Goal: Information Seeking & Learning: Learn about a topic

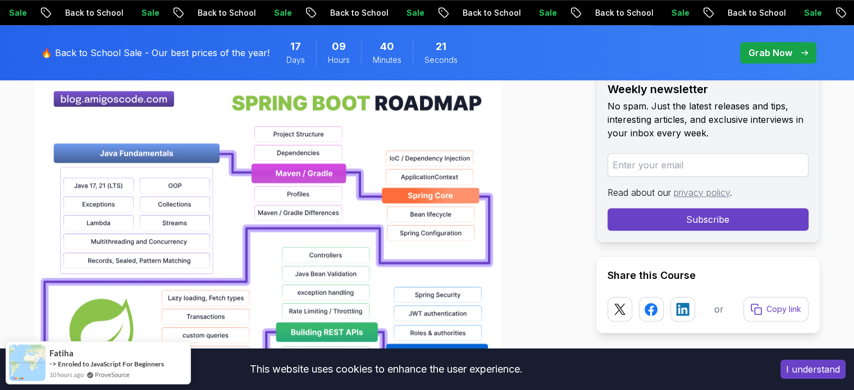
scroll to position [617, 0]
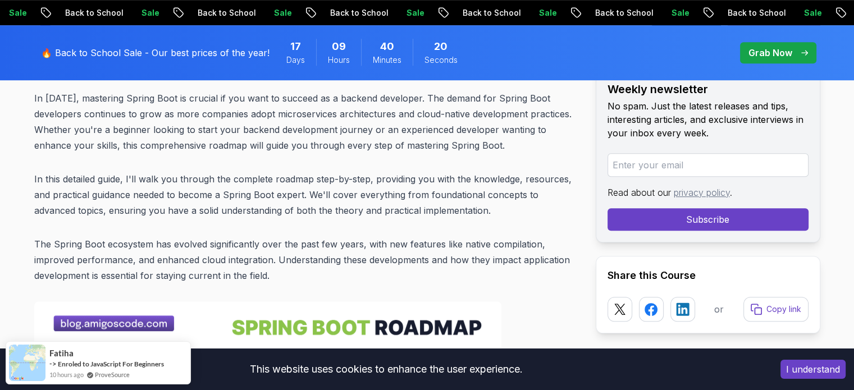
click at [667, 170] on input "email" at bounding box center [707, 165] width 201 height 24
type input "balamalar1212@gmail.com"
click at [700, 235] on div "Weekly newsletter No spam. Just the latest releases and tips, interesting artic…" at bounding box center [708, 132] width 225 height 220
click at [709, 223] on button "Subscribe" at bounding box center [707, 219] width 201 height 22
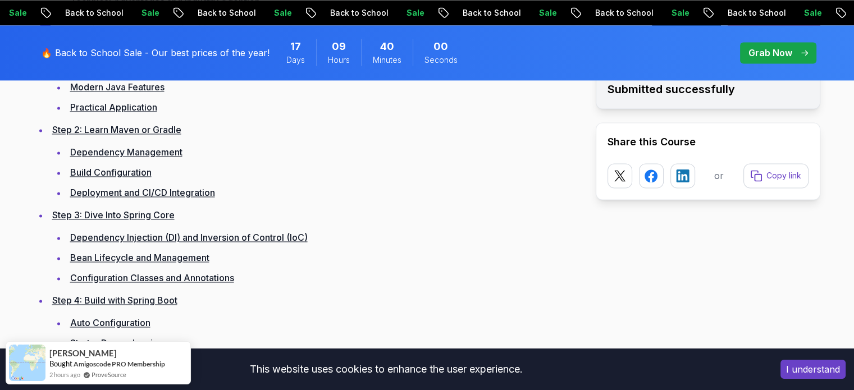
scroll to position [1796, 0]
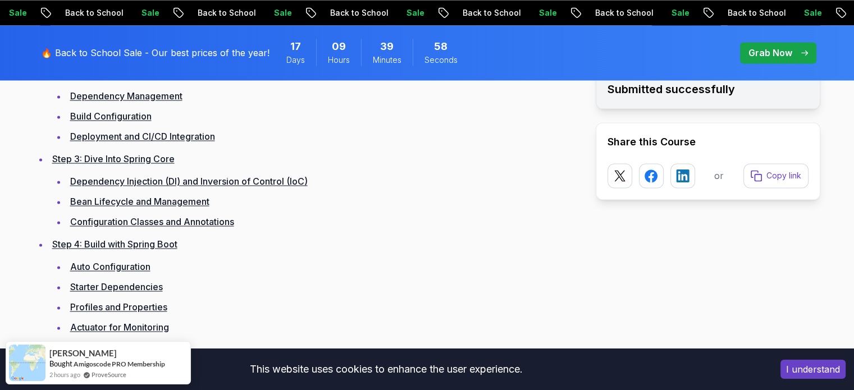
click at [110, 271] on li "Auto Configuration" at bounding box center [322, 267] width 511 height 16
click at [110, 269] on link "Auto Configuration" at bounding box center [110, 266] width 80 height 11
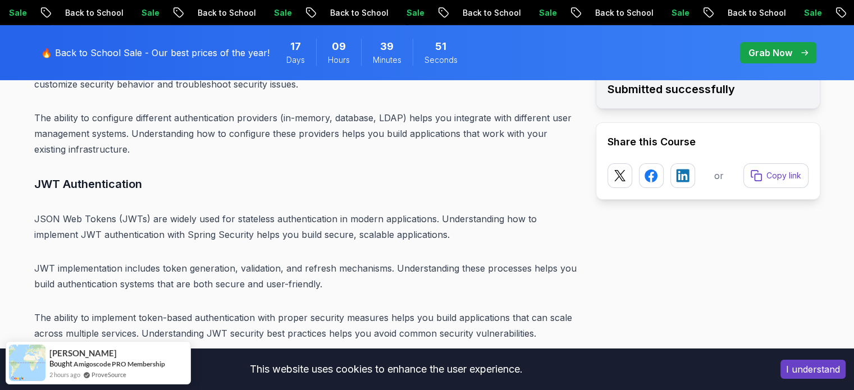
scroll to position [8401, 0]
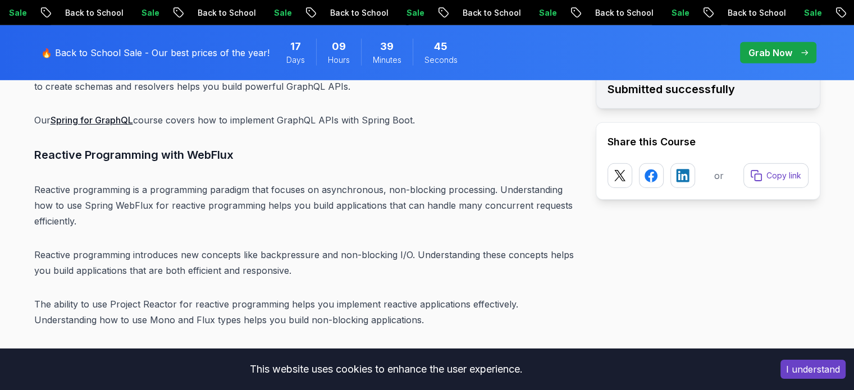
scroll to position [12611, 0]
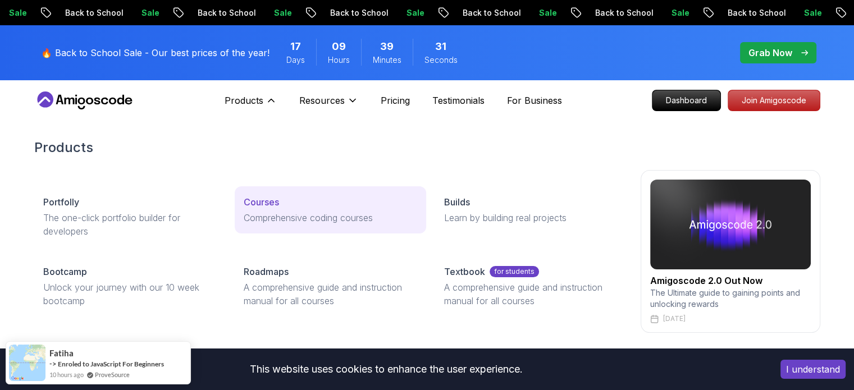
click at [269, 194] on link "Courses Comprehensive coding courses" at bounding box center [330, 209] width 191 height 47
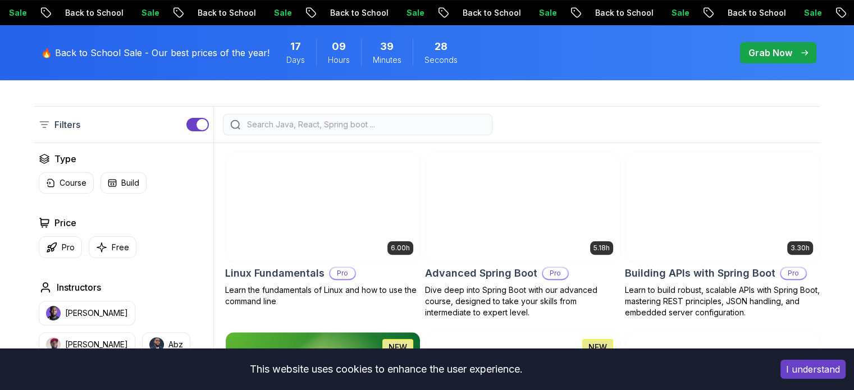
scroll to position [337, 0]
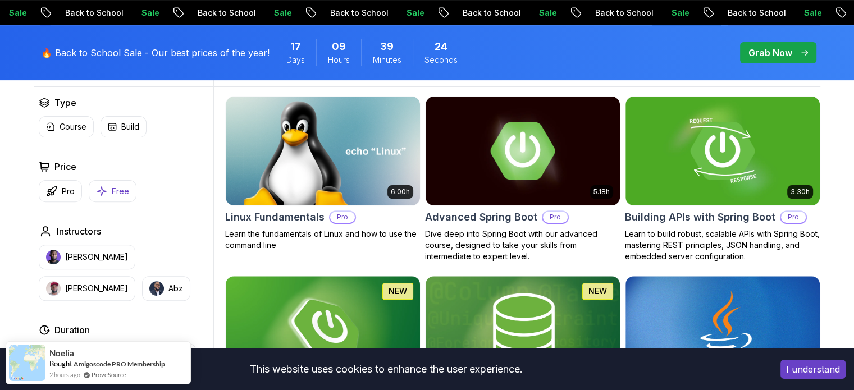
click at [112, 189] on p "Free" at bounding box center [120, 191] width 17 height 11
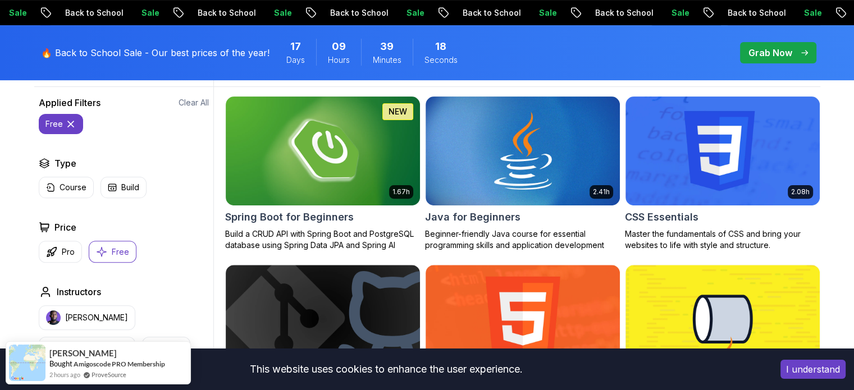
click at [813, 367] on button "I understand" at bounding box center [812, 369] width 65 height 19
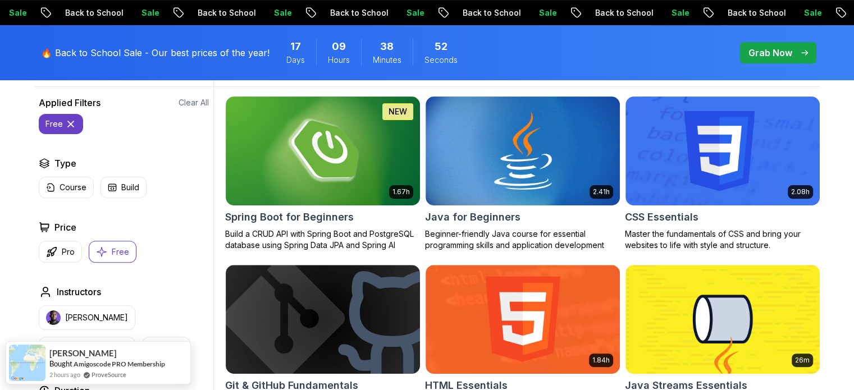
scroll to position [393, 0]
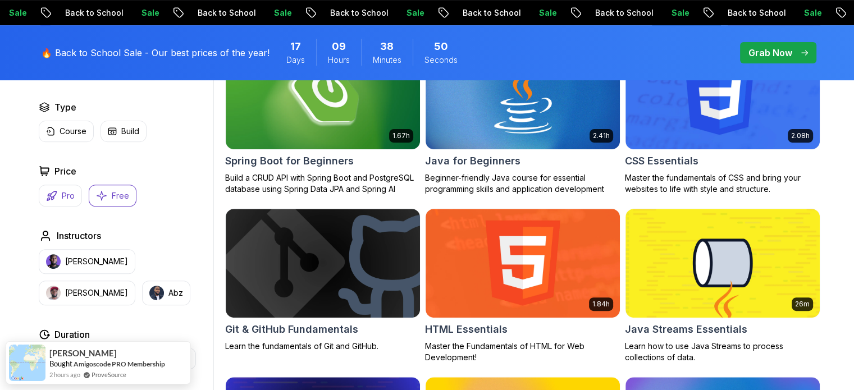
click at [74, 193] on p "Pro" at bounding box center [68, 195] width 13 height 11
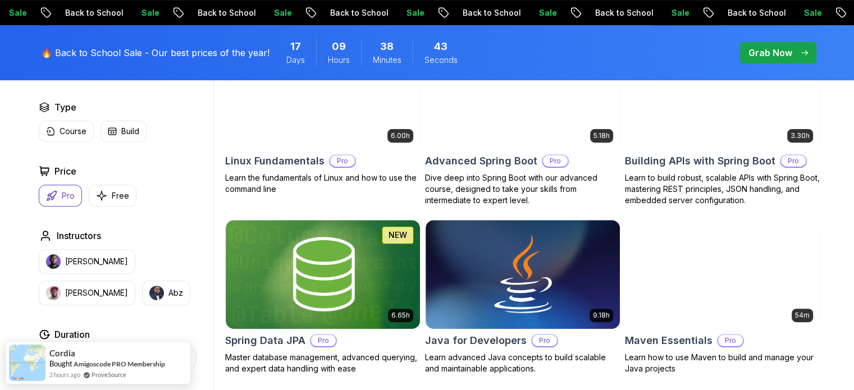
scroll to position [337, 0]
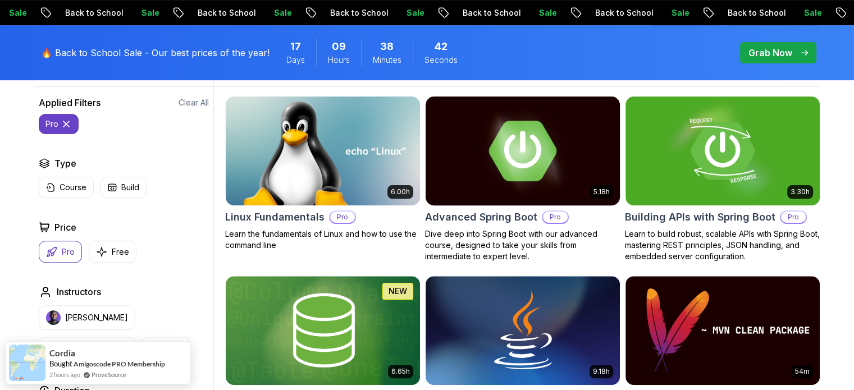
click at [605, 150] on img at bounding box center [522, 151] width 204 height 114
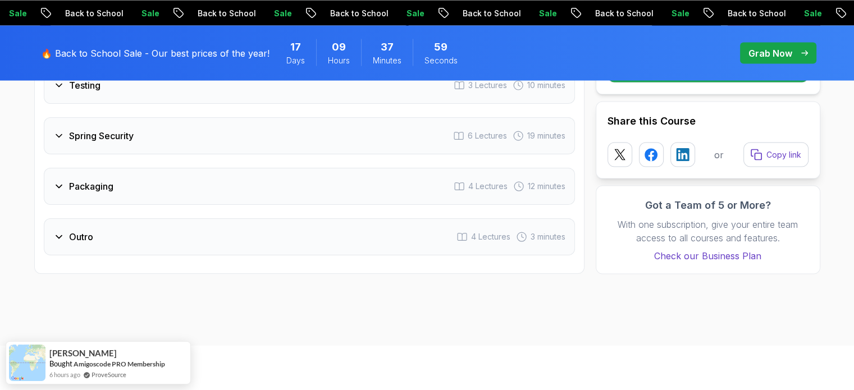
scroll to position [2077, 0]
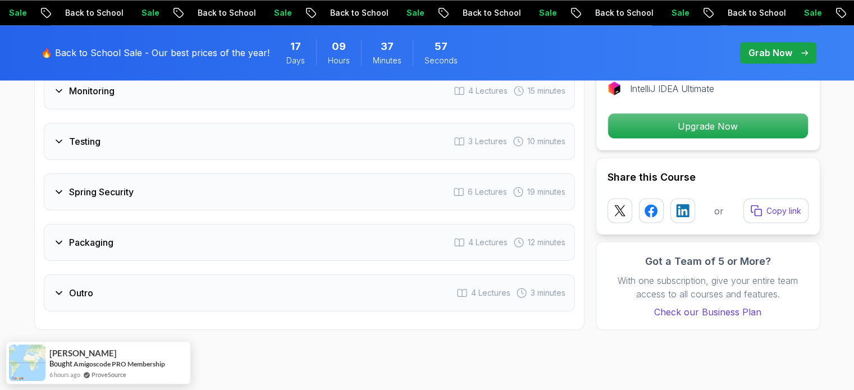
click at [56, 237] on icon at bounding box center [58, 242] width 11 height 11
click at [56, 241] on icon at bounding box center [59, 242] width 6 height 3
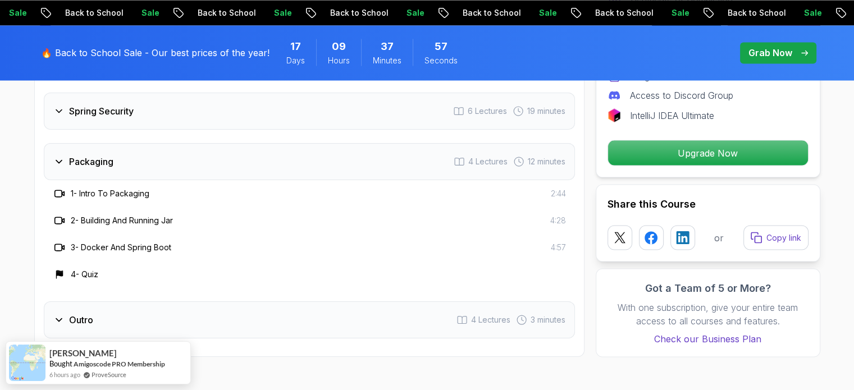
scroll to position [1996, 0]
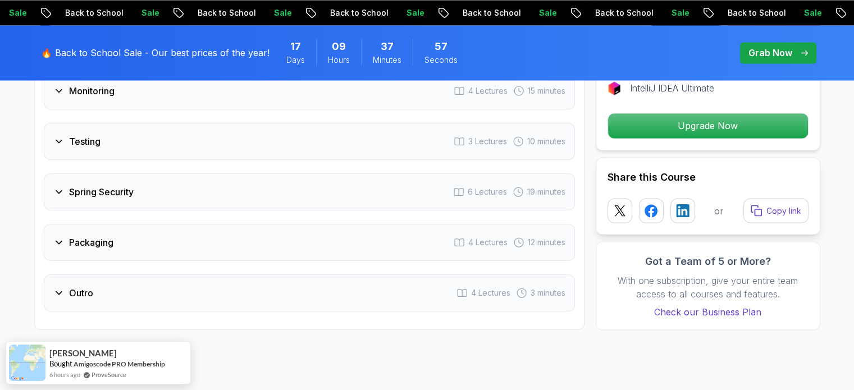
click at [56, 237] on icon at bounding box center [58, 242] width 11 height 11
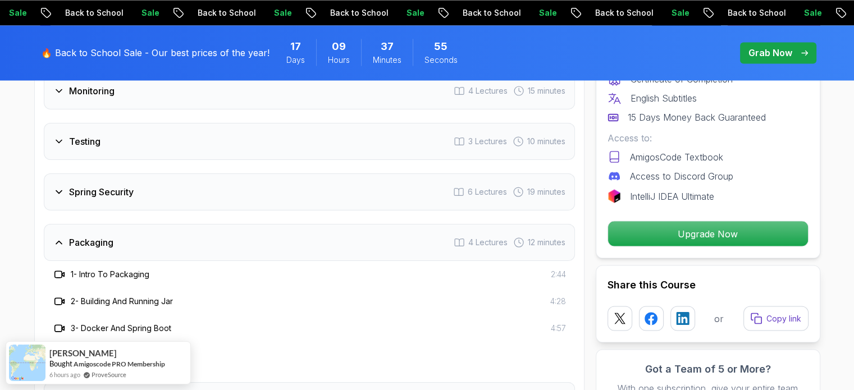
click at [58, 241] on icon at bounding box center [59, 242] width 6 height 3
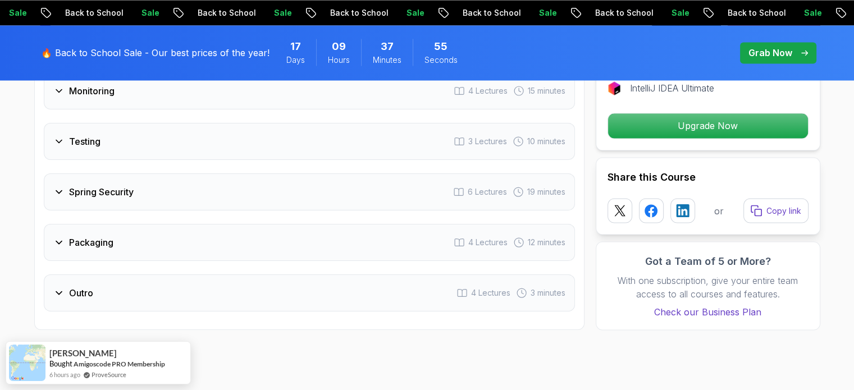
click at [58, 237] on icon at bounding box center [58, 242] width 11 height 11
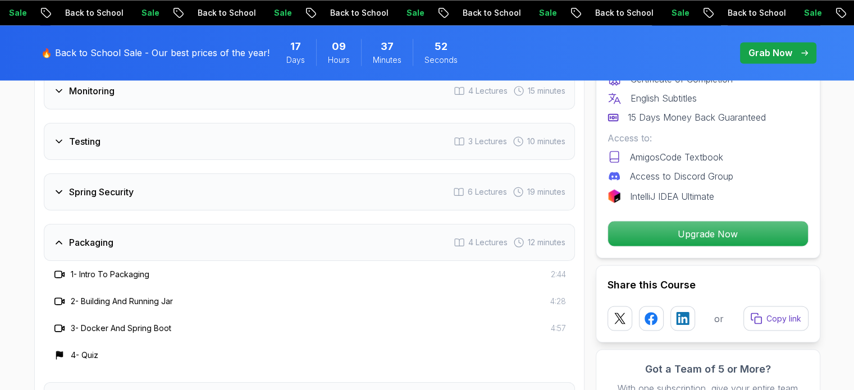
click at [58, 241] on icon at bounding box center [59, 242] width 6 height 3
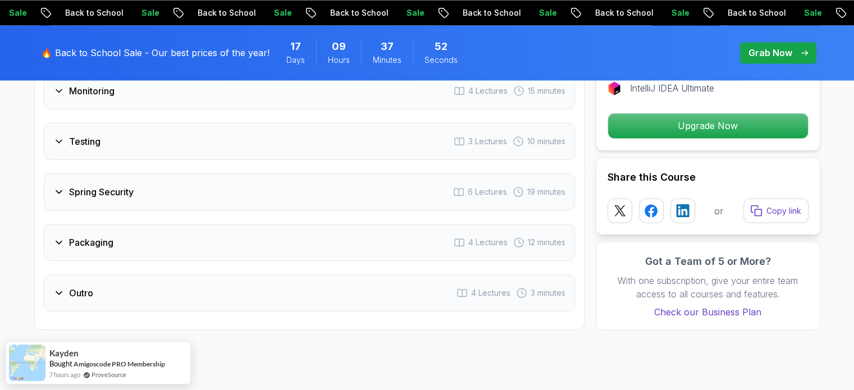
click at [72, 185] on h3 "Spring Security" at bounding box center [101, 191] width 65 height 13
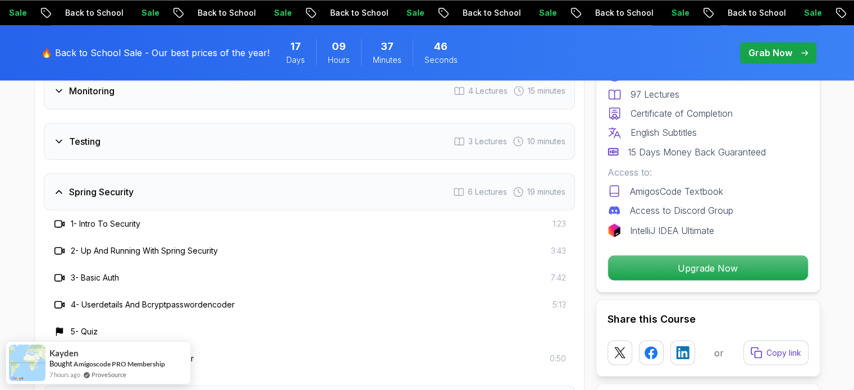
scroll to position [1940, 0]
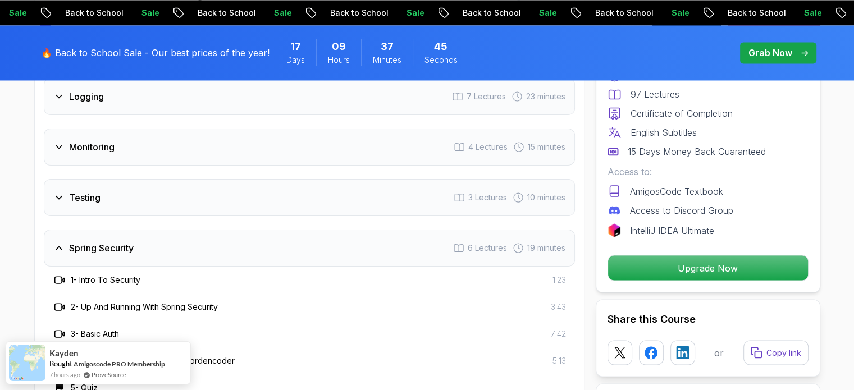
click at [52, 179] on div "Testing 3 Lectures 10 minutes" at bounding box center [309, 197] width 531 height 37
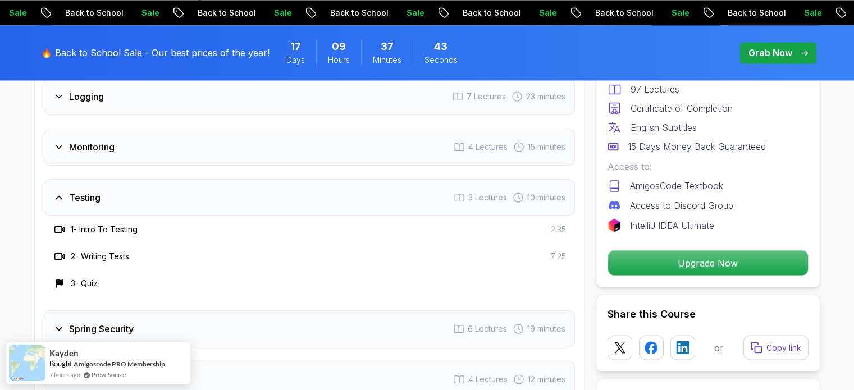
scroll to position [1884, 0]
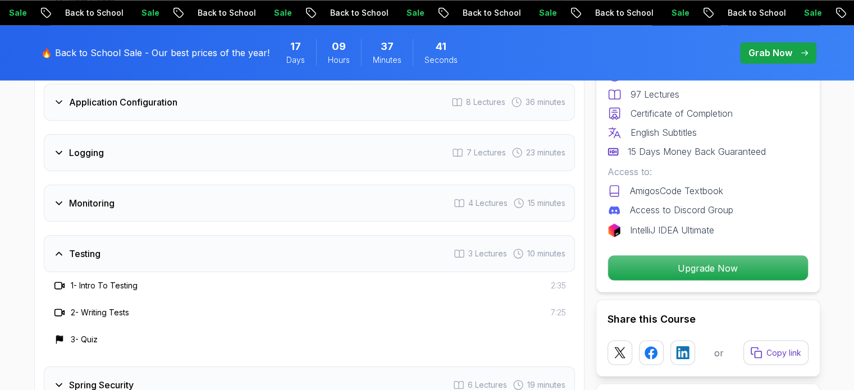
click at [78, 196] on h3 "Monitoring" at bounding box center [91, 202] width 45 height 13
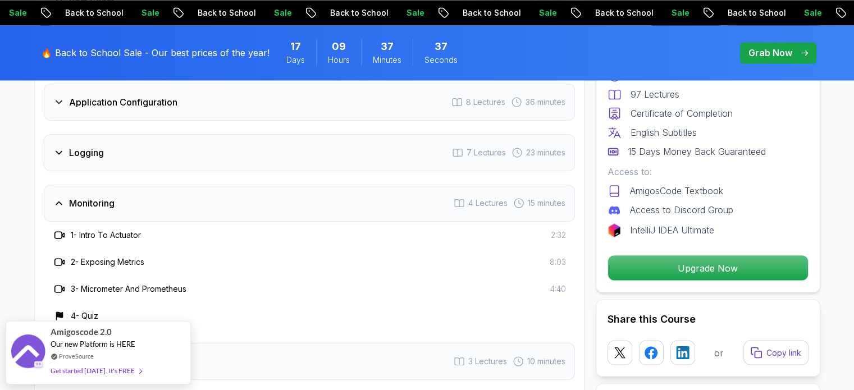
scroll to position [1771, 0]
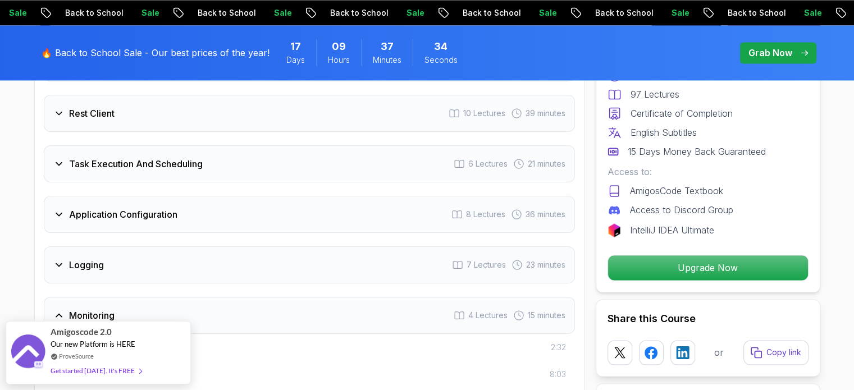
click at [92, 258] on h3 "Logging" at bounding box center [86, 264] width 35 height 13
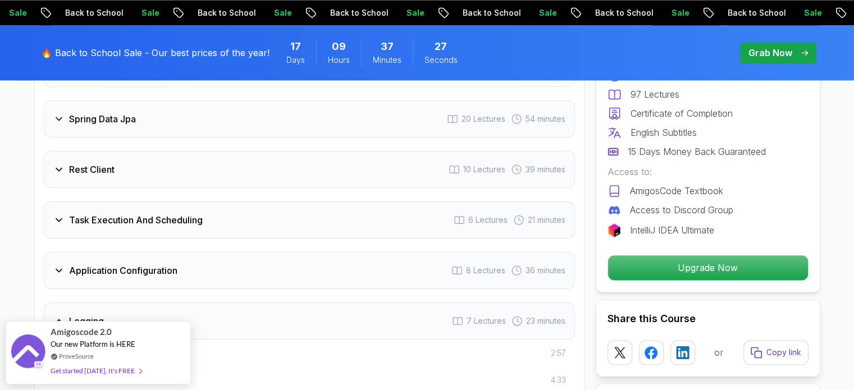
click at [110, 252] on div "Application Configuration 8 Lectures 36 minutes" at bounding box center [309, 270] width 531 height 37
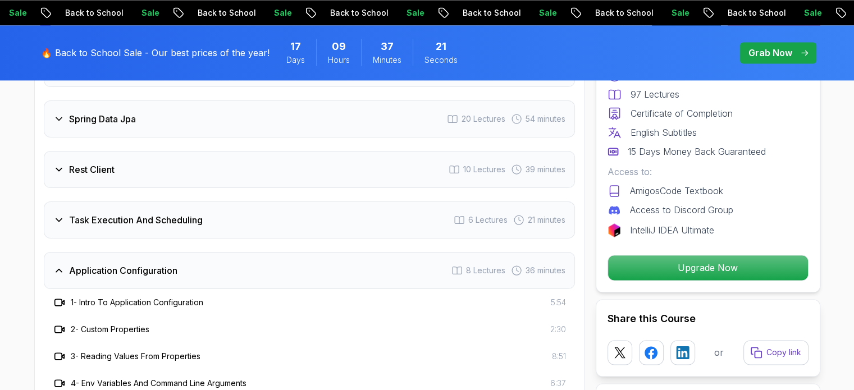
click at [91, 213] on h3 "Task Execution And Scheduling" at bounding box center [136, 219] width 134 height 13
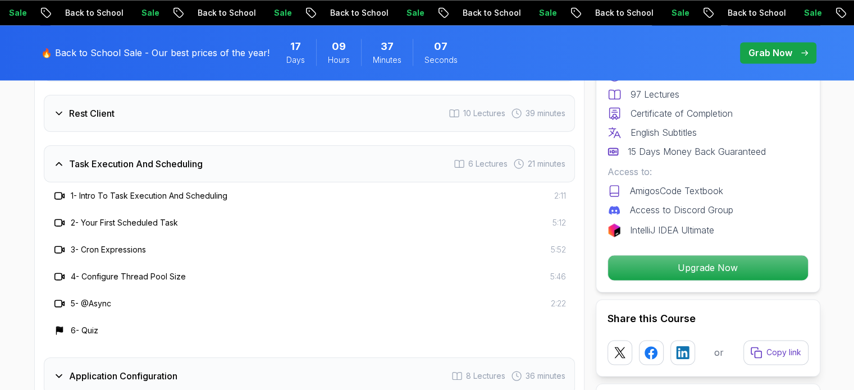
scroll to position [1603, 0]
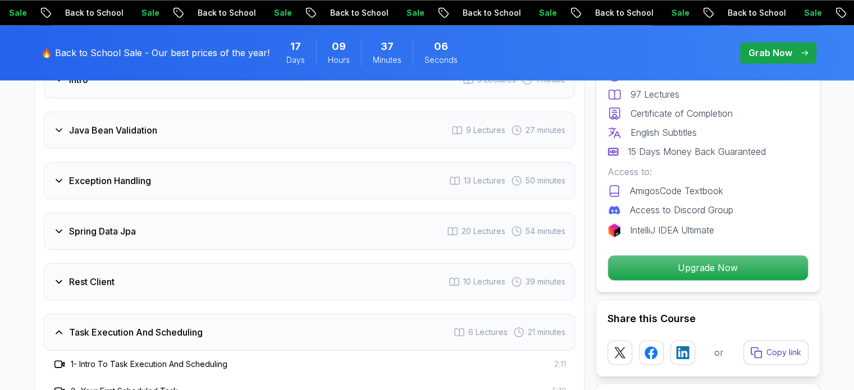
click at [130, 263] on div "Rest Client 10 Lectures 39 minutes" at bounding box center [309, 281] width 531 height 37
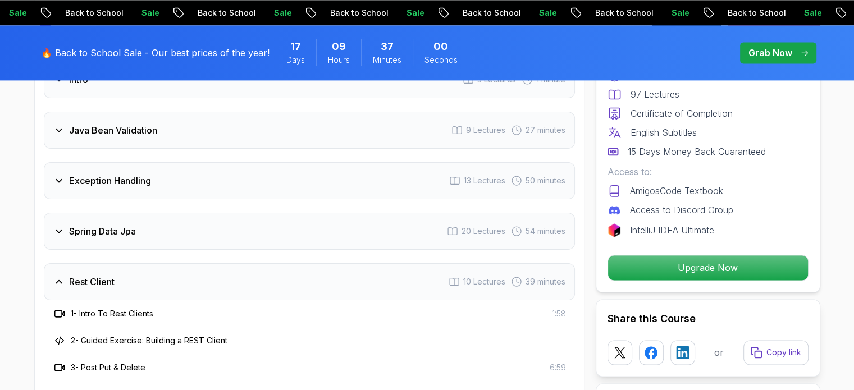
scroll to position [1547, 0]
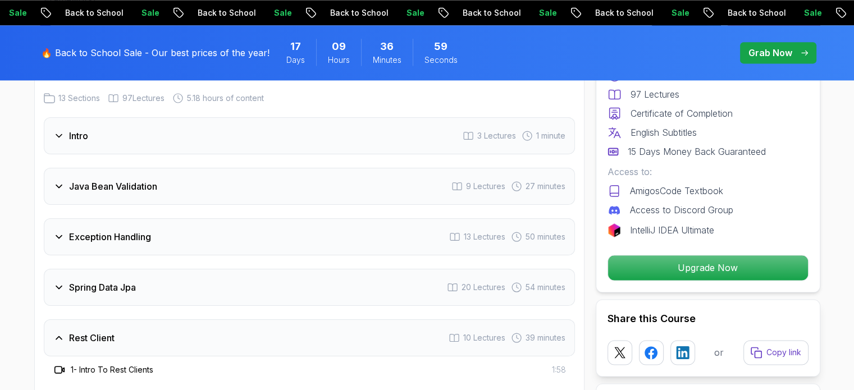
click at [95, 319] on div "Rest Client 10 Lectures 39 minutes" at bounding box center [309, 337] width 531 height 37
click at [108, 269] on div "Spring Data Jpa 20 Lectures 54 minutes" at bounding box center [309, 287] width 531 height 37
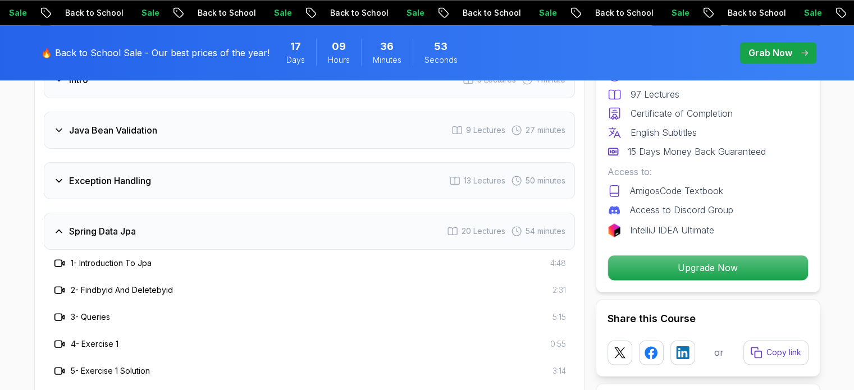
scroll to position [1435, 0]
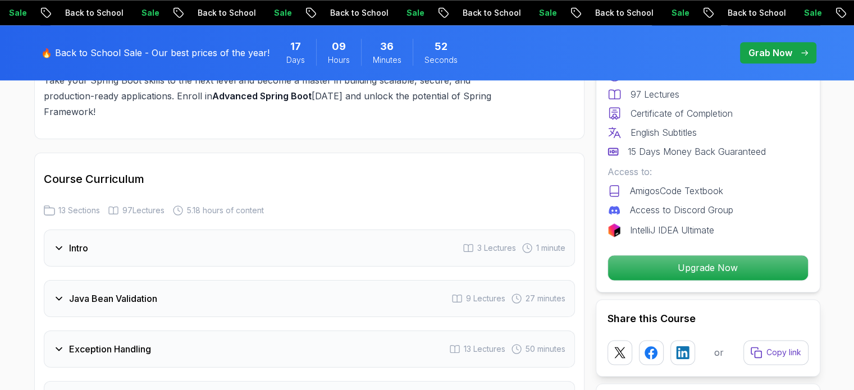
click at [123, 331] on div "Exception Handling 13 Lectures 50 minutes" at bounding box center [309, 349] width 531 height 37
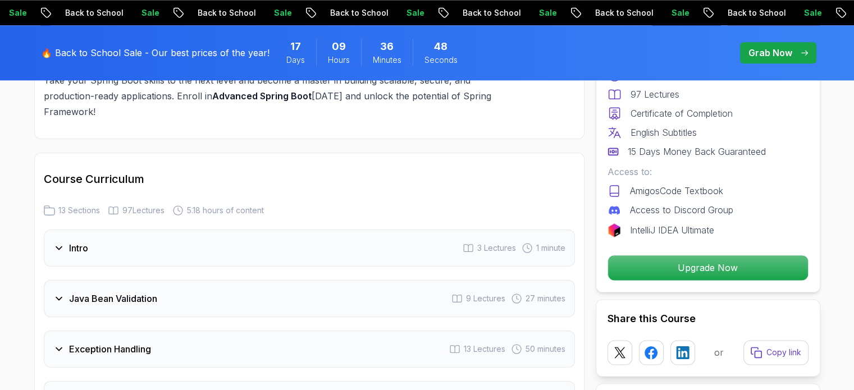
click at [117, 342] on h3 "Exception Handling" at bounding box center [110, 348] width 82 height 13
click at [69, 342] on h3 "Exception Handling" at bounding box center [110, 348] width 82 height 13
click at [115, 280] on div "Java Bean Validation 9 Lectures 27 minutes" at bounding box center [309, 298] width 531 height 37
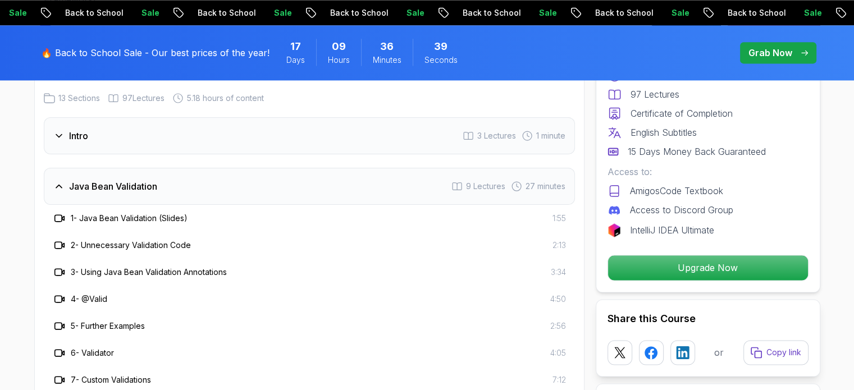
scroll to position [1379, 0]
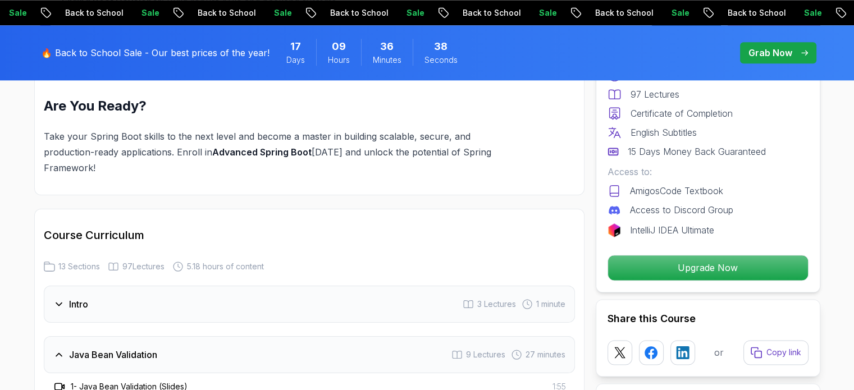
click at [89, 348] on h3 "Java Bean Validation" at bounding box center [113, 354] width 88 height 13
click at [112, 286] on div "Intro 3 Lectures 1 minute" at bounding box center [309, 304] width 531 height 37
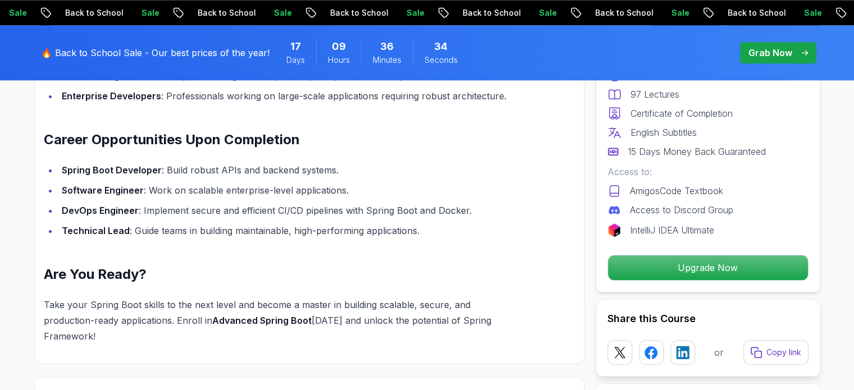
scroll to position [1322, 0]
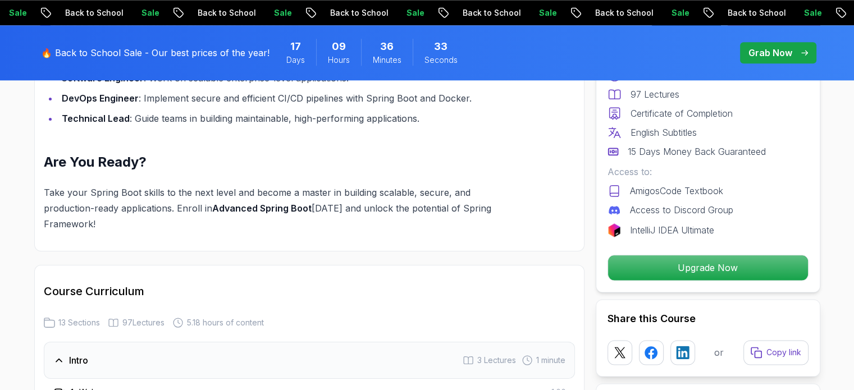
click at [56, 342] on div "Intro 3 Lectures 1 minute" at bounding box center [309, 360] width 531 height 37
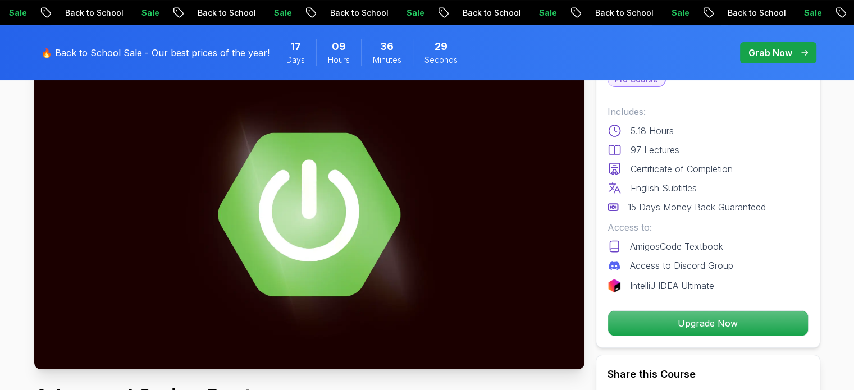
scroll to position [0, 0]
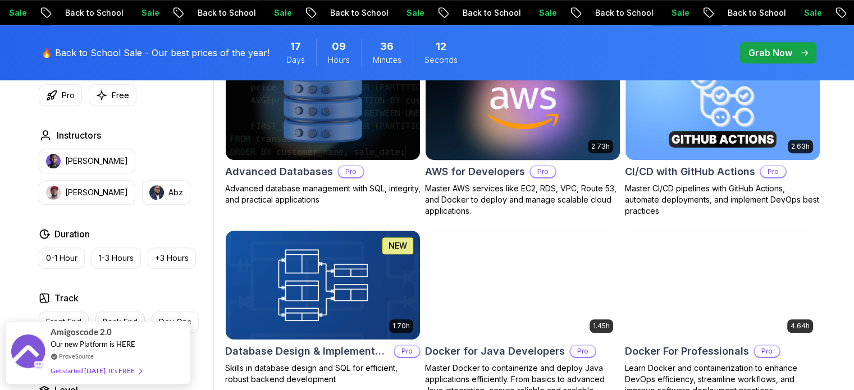
scroll to position [786, 0]
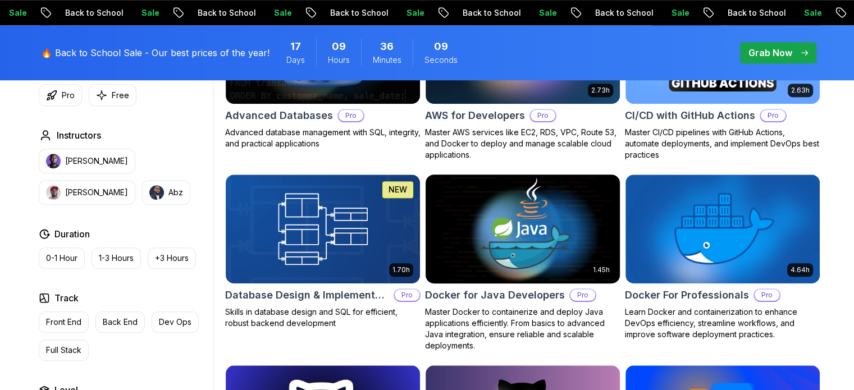
click at [535, 264] on img at bounding box center [522, 229] width 204 height 114
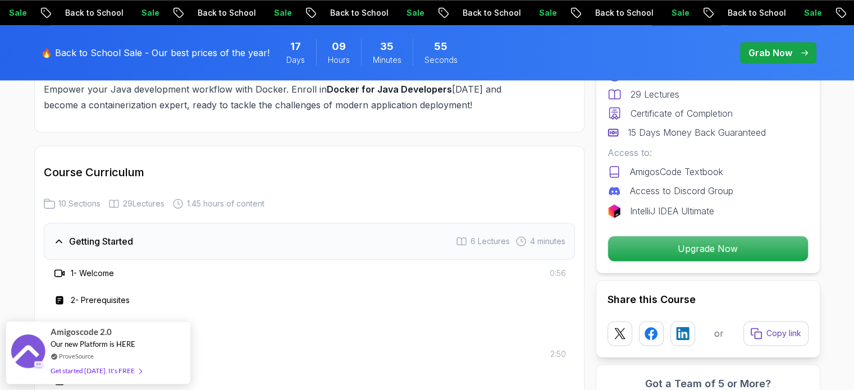
scroll to position [1515, 0]
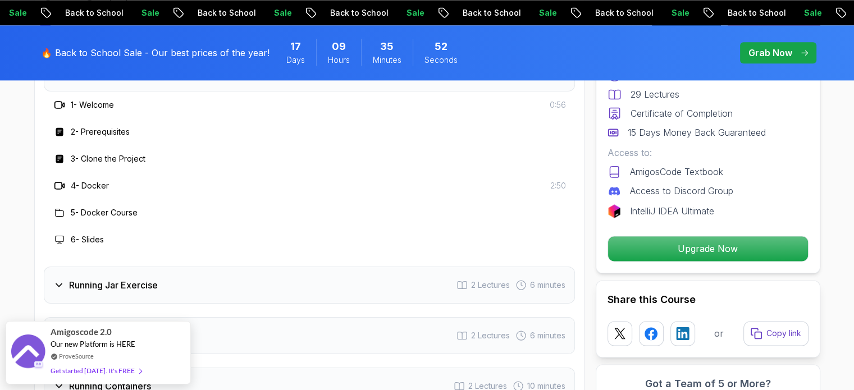
click at [56, 280] on icon at bounding box center [58, 285] width 11 height 11
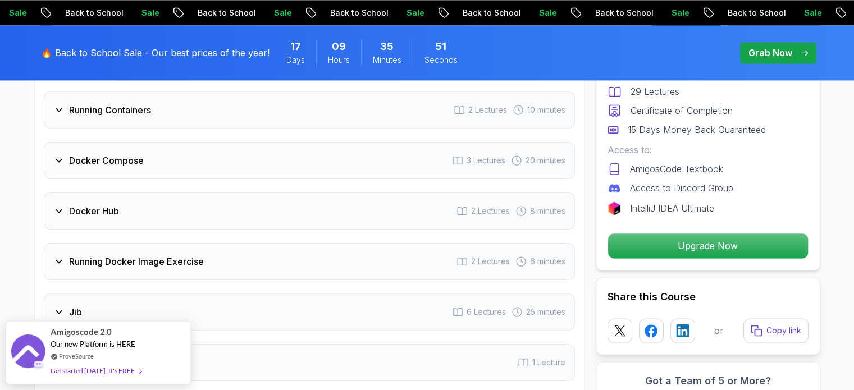
scroll to position [1572, 0]
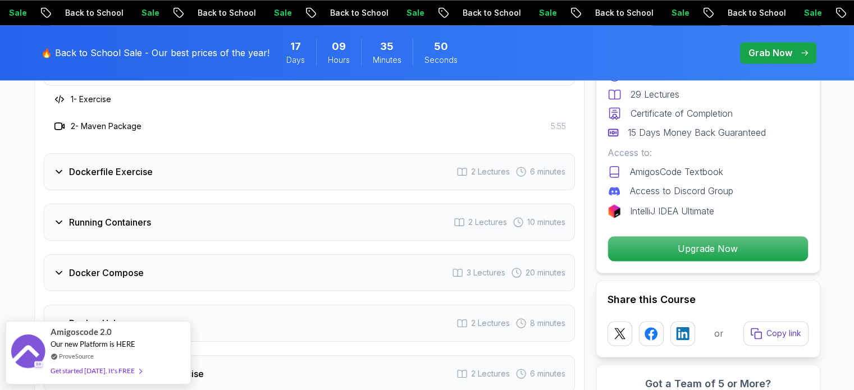
click at [63, 164] on div "Dockerfile Exercise 2 Lectures 6 minutes" at bounding box center [309, 171] width 531 height 37
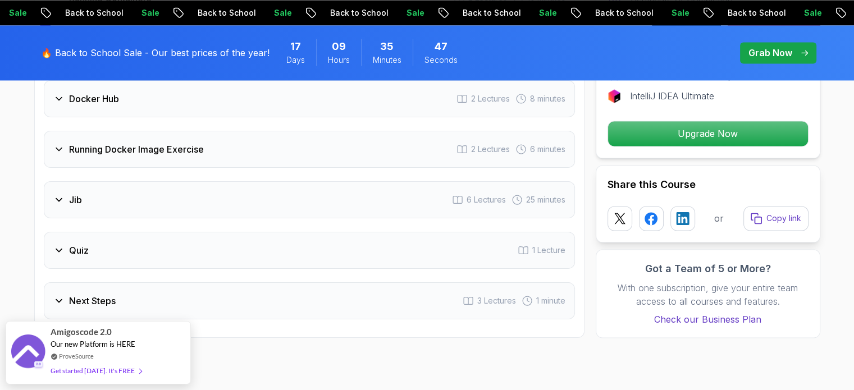
click at [92, 188] on div "Jib 6 Lectures 25 minutes" at bounding box center [309, 199] width 531 height 37
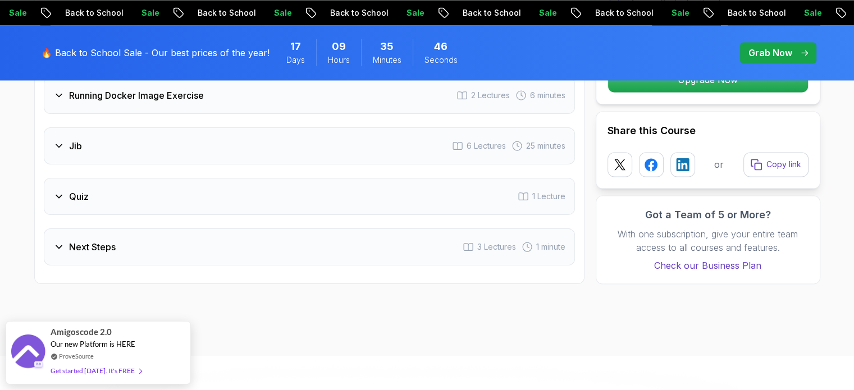
scroll to position [1742, 0]
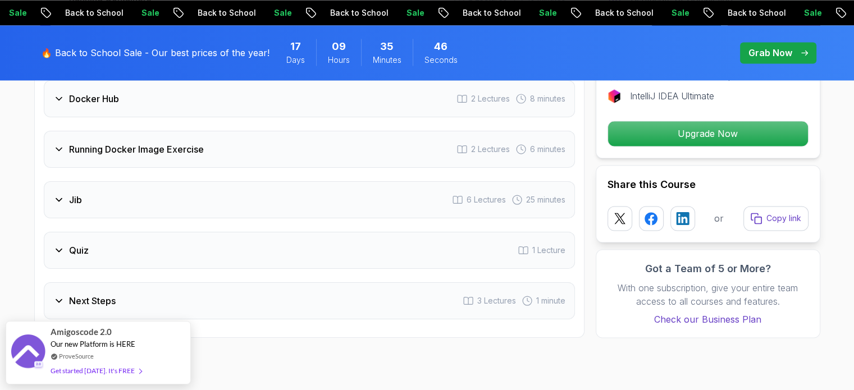
click at [83, 192] on div "Jib 6 Lectures 25 minutes" at bounding box center [309, 199] width 531 height 37
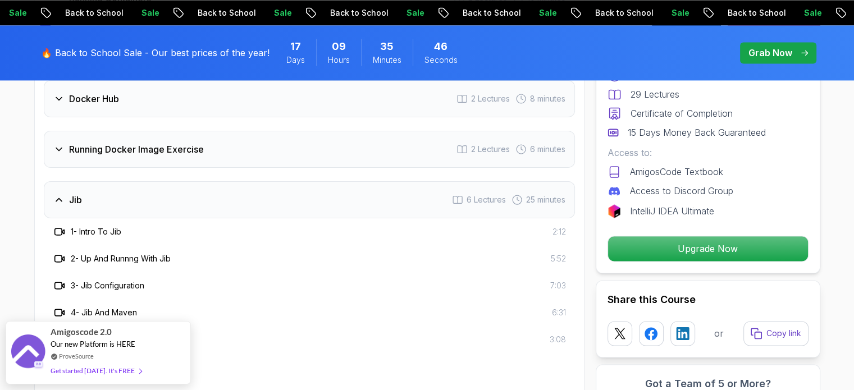
click at [83, 192] on div "Jib 6 Lectures 25 minutes" at bounding box center [309, 199] width 531 height 37
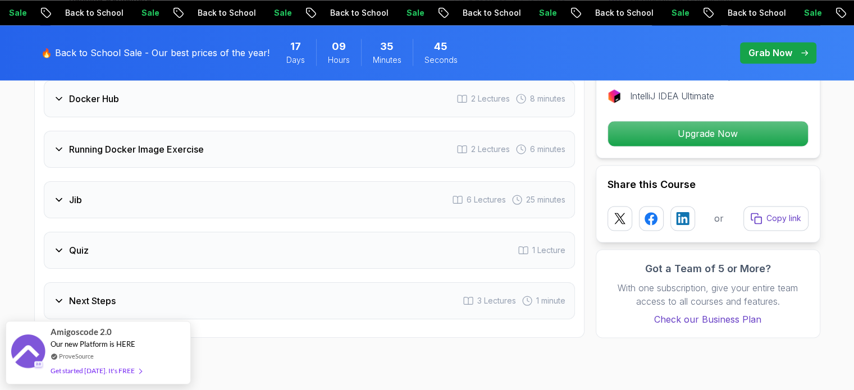
click at [83, 192] on div "Jib 6 Lectures 25 minutes" at bounding box center [309, 199] width 531 height 37
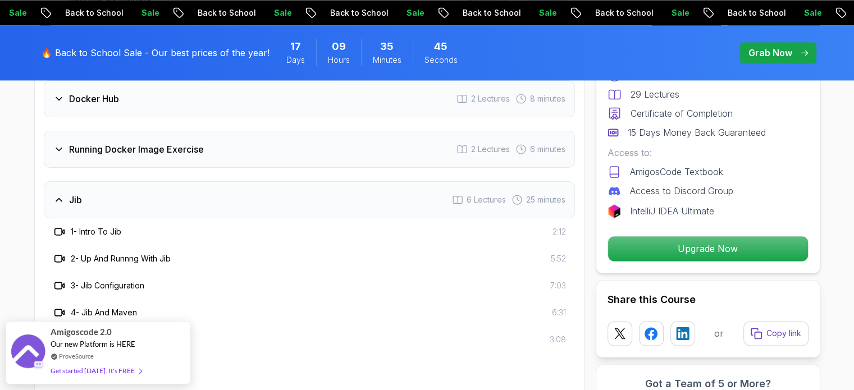
click at [83, 192] on div "Jib 6 Lectures 25 minutes" at bounding box center [309, 199] width 531 height 37
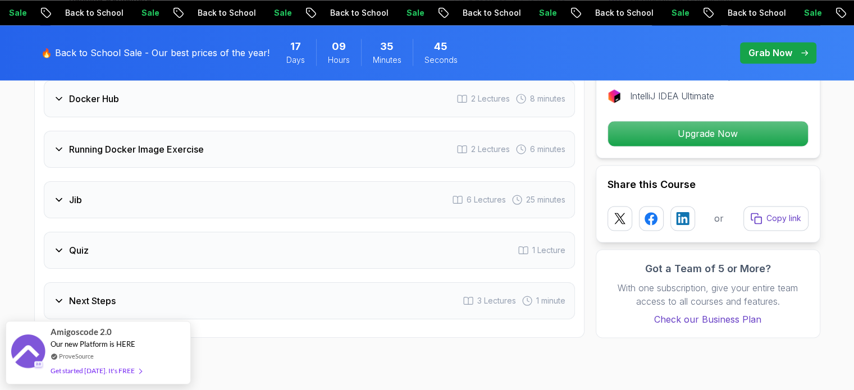
click at [83, 192] on div "Jib 6 Lectures 25 minutes" at bounding box center [309, 199] width 531 height 37
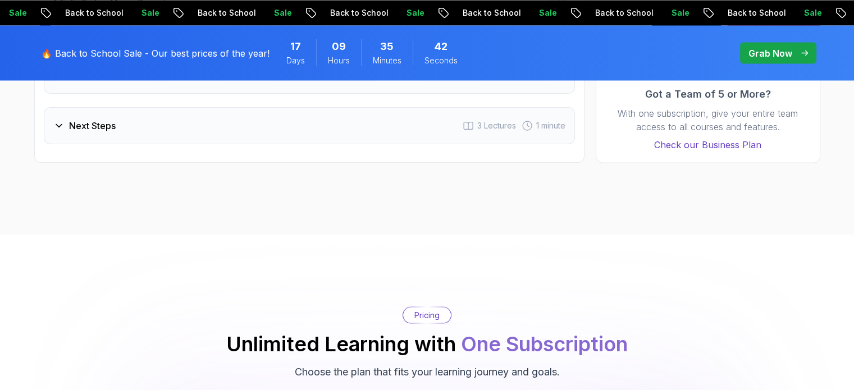
scroll to position [1967, 0]
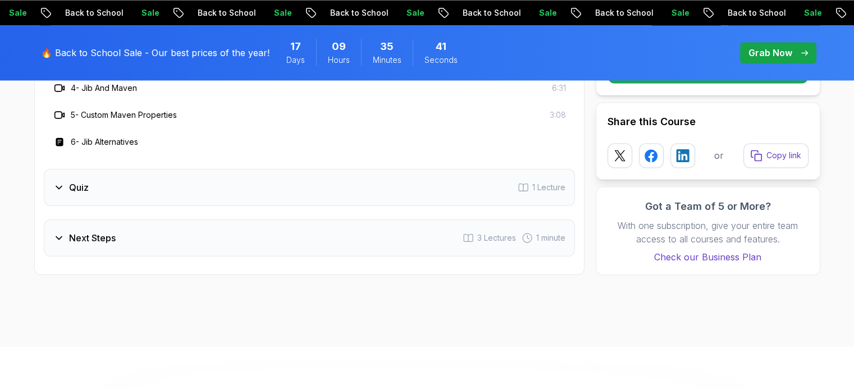
click at [89, 219] on div "Next Steps 3 Lectures 1 minute" at bounding box center [309, 237] width 531 height 37
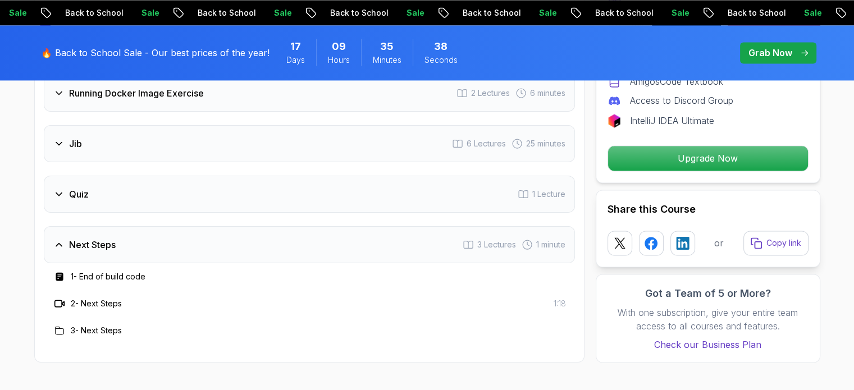
scroll to position [1742, 0]
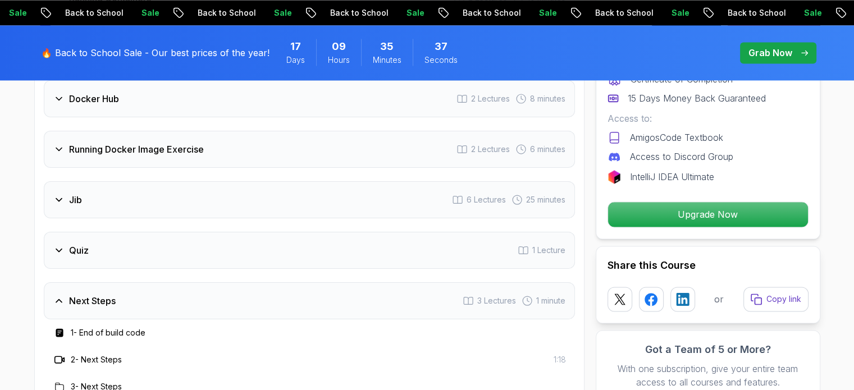
click at [85, 244] on h3 "Quiz" at bounding box center [79, 250] width 20 height 13
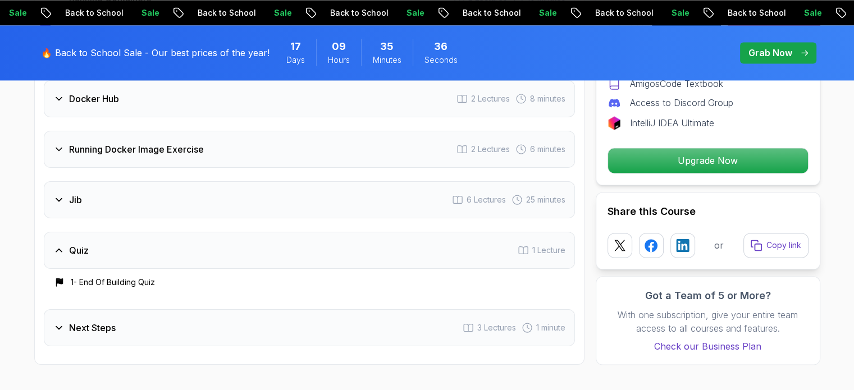
click at [103, 232] on div "Quiz 1 Lecture" at bounding box center [309, 250] width 531 height 37
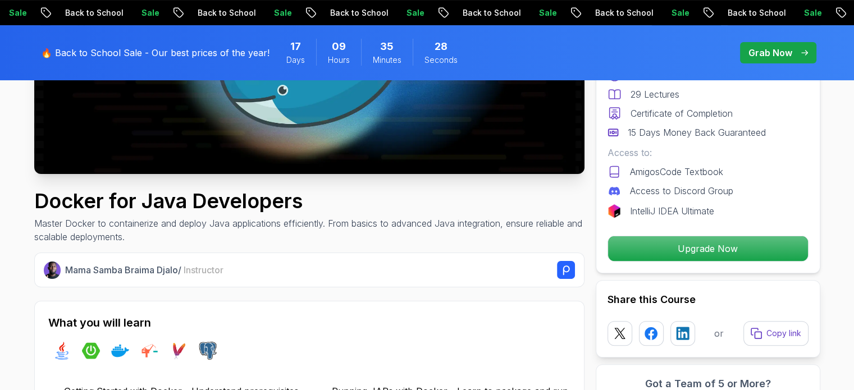
scroll to position [2, 0]
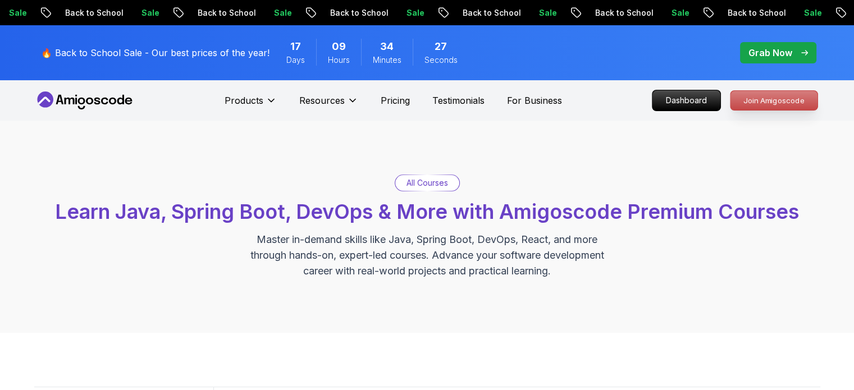
click at [758, 105] on p "Join Amigoscode" at bounding box center [773, 100] width 87 height 19
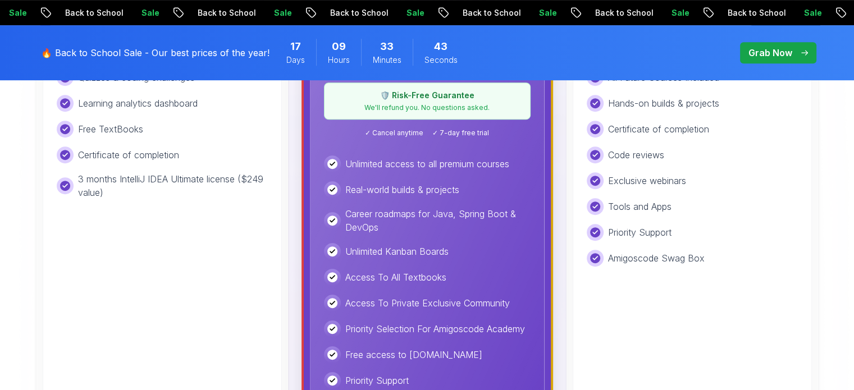
scroll to position [393, 0]
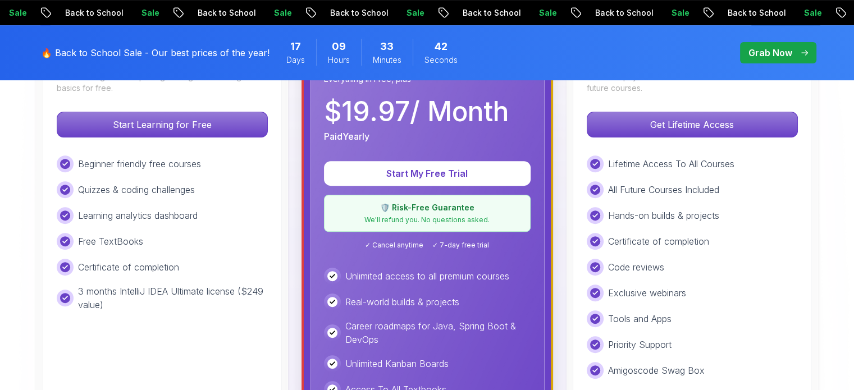
click at [723, 180] on div "Lifetime Access To All Courses All Future Courses Included Hands-on builds & pr…" at bounding box center [692, 266] width 211 height 223
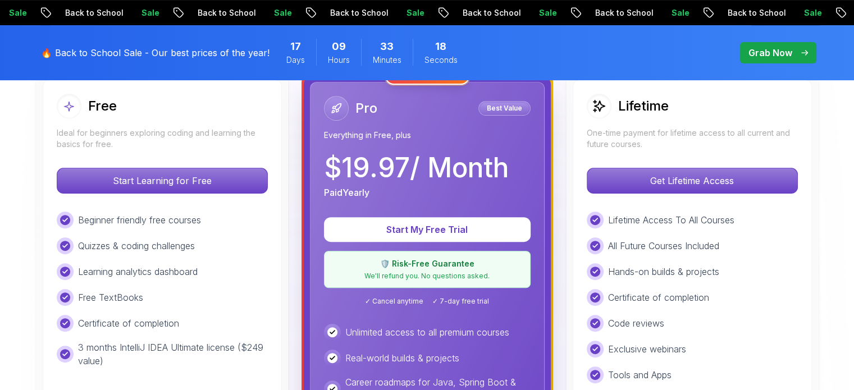
scroll to position [281, 0]
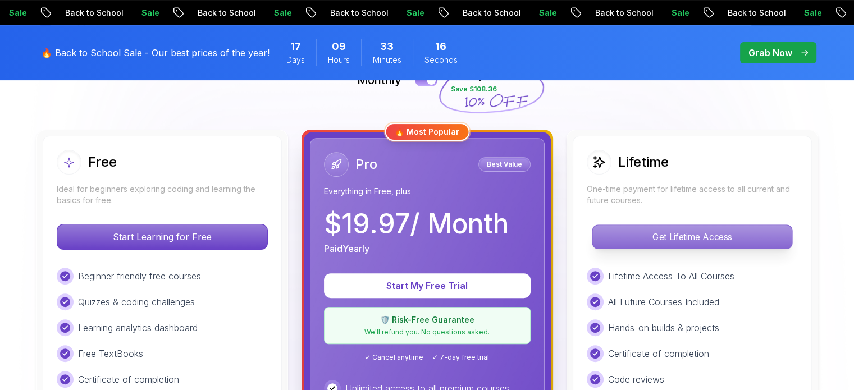
click at [622, 244] on p "Get Lifetime Access" at bounding box center [691, 237] width 199 height 24
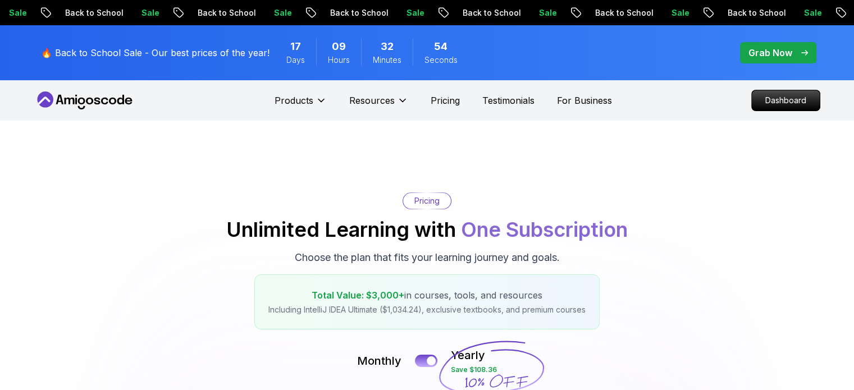
scroll to position [281, 0]
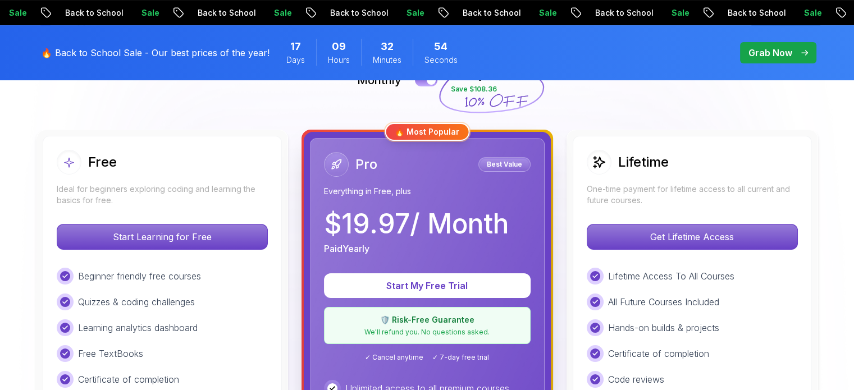
click at [393, 172] on div "Pro Best Value" at bounding box center [427, 164] width 207 height 25
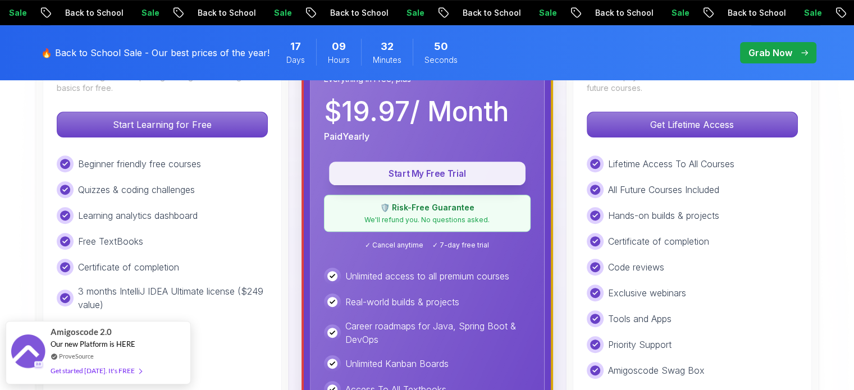
click at [457, 177] on p "Start My Free Trial" at bounding box center [427, 173] width 171 height 13
click at [432, 168] on p "Start My Free Trial" at bounding box center [427, 173] width 171 height 13
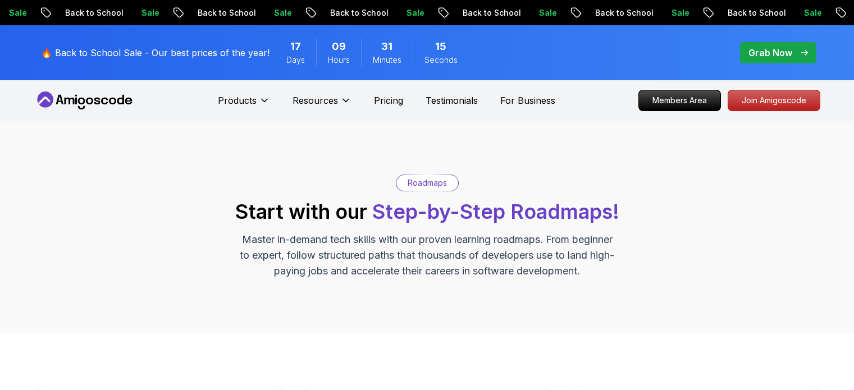
scroll to position [337, 0]
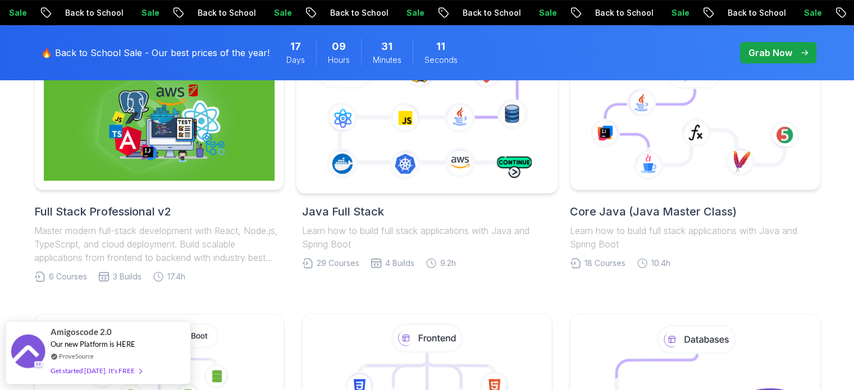
click at [473, 156] on icon at bounding box center [426, 120] width 237 height 132
click at [411, 180] on icon at bounding box center [426, 120] width 237 height 132
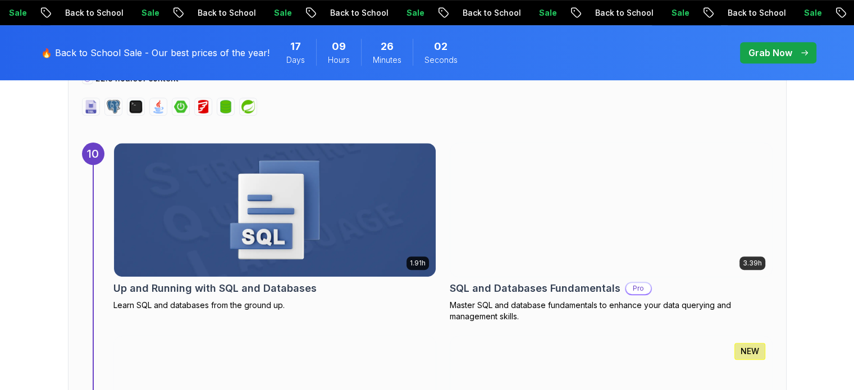
scroll to position [4827, 0]
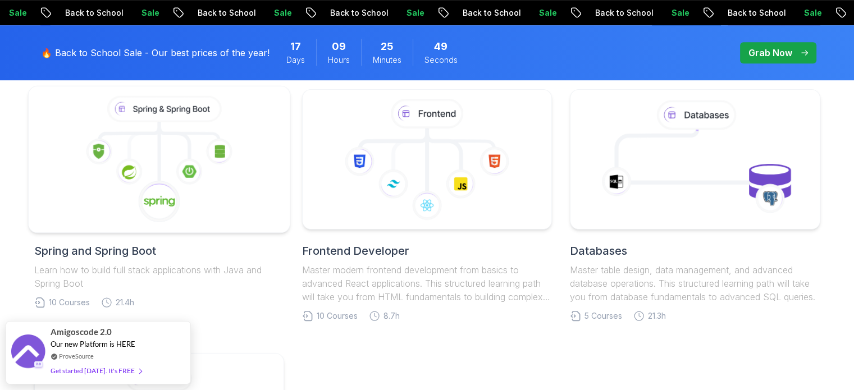
scroll to position [505, 0]
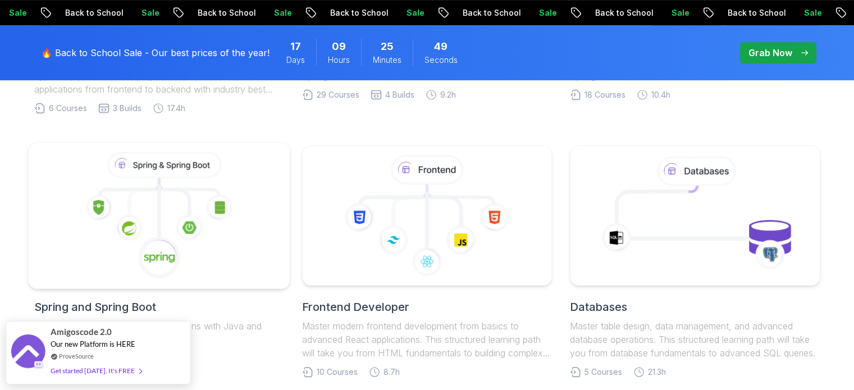
click at [166, 205] on icon at bounding box center [159, 215] width 242 height 127
click at [219, 270] on icon at bounding box center [159, 215] width 242 height 127
click at [100, 241] on icon at bounding box center [159, 215] width 242 height 127
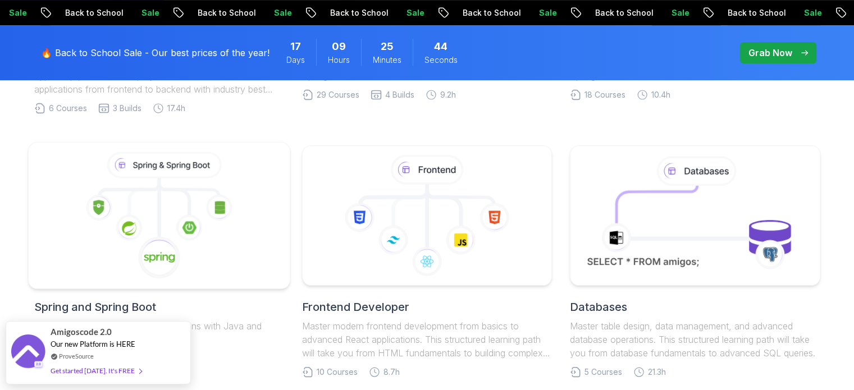
click at [100, 241] on icon at bounding box center [159, 215] width 242 height 127
click at [141, 230] on icon at bounding box center [129, 227] width 26 height 26
click at [142, 230] on icon at bounding box center [129, 228] width 28 height 28
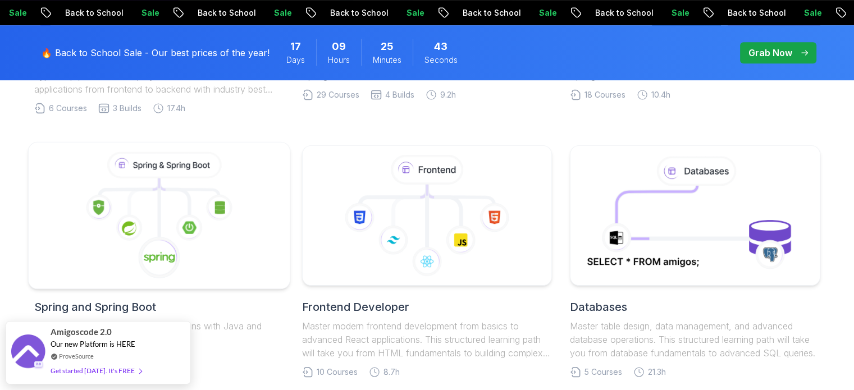
click at [142, 230] on icon at bounding box center [129, 228] width 28 height 28
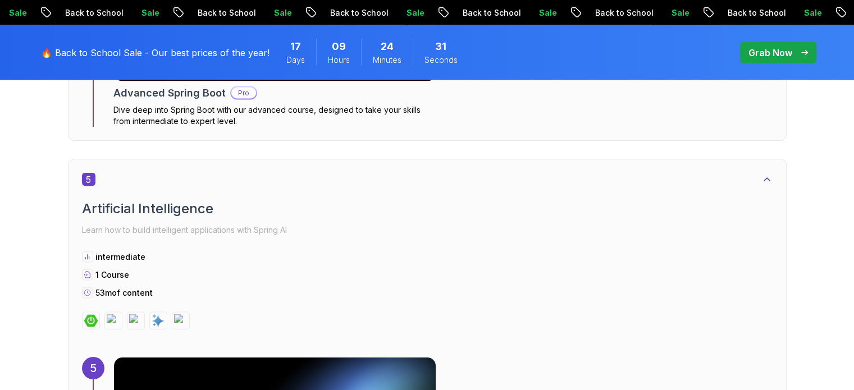
scroll to position [2133, 0]
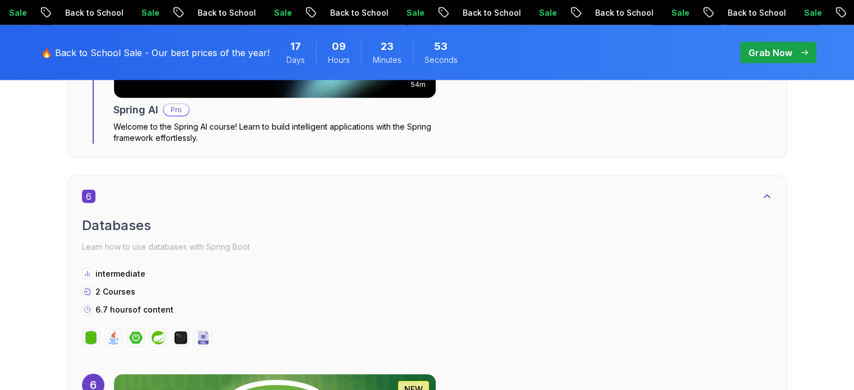
scroll to position [2526, 0]
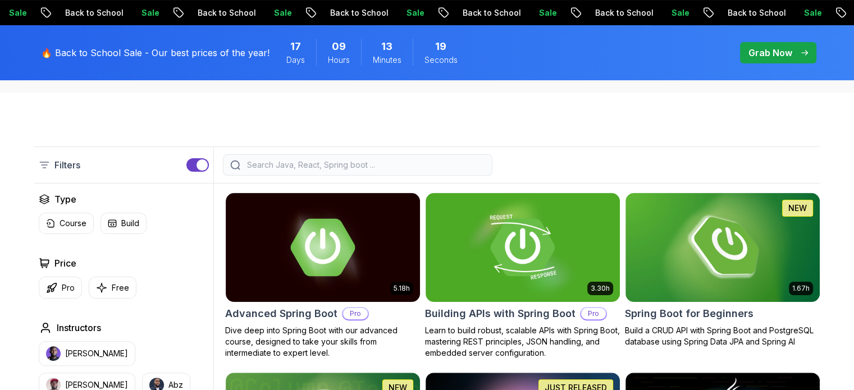
scroll to position [281, 0]
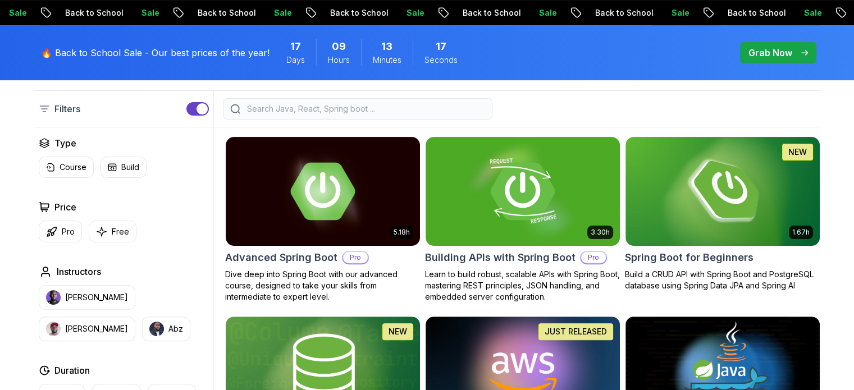
click at [54, 243] on div "Type Course Build Price Pro Free Instructors [PERSON_NAME] [PERSON_NAME] Durati…" at bounding box center [123, 348] width 179 height 425
click at [54, 245] on div "Type Course Build Price Pro Free Instructors [PERSON_NAME] [PERSON_NAME] Durati…" at bounding box center [123, 348] width 179 height 425
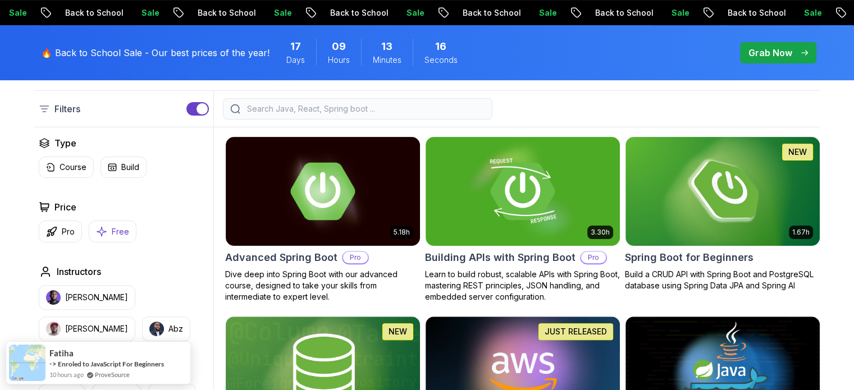
click at [103, 231] on icon "button" at bounding box center [102, 232] width 10 height 10
click at [103, 178] on button "Build" at bounding box center [123, 167] width 46 height 21
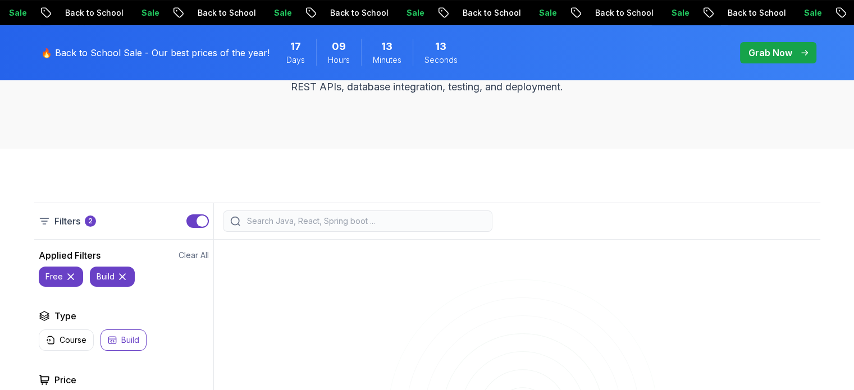
scroll to position [281, 0]
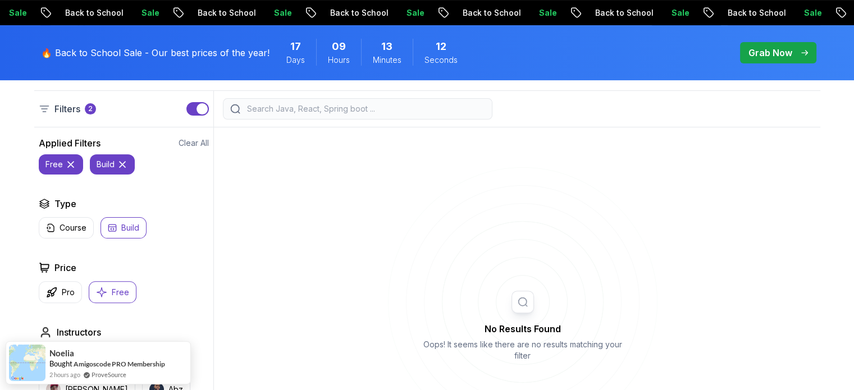
click at [119, 166] on icon at bounding box center [122, 164] width 11 height 11
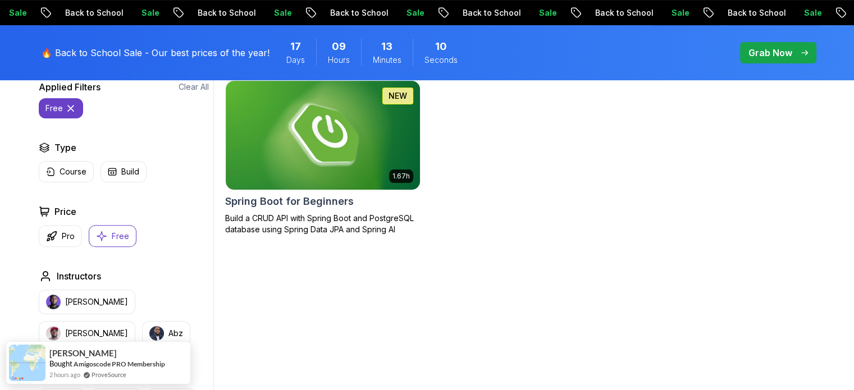
scroll to position [281, 0]
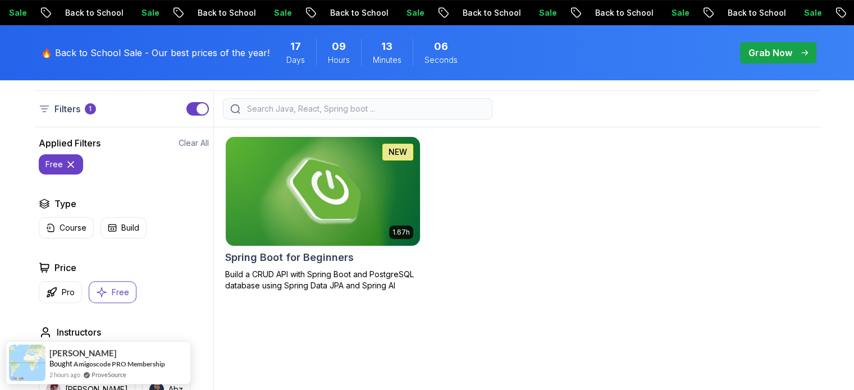
click at [369, 228] on img at bounding box center [323, 191] width 204 height 114
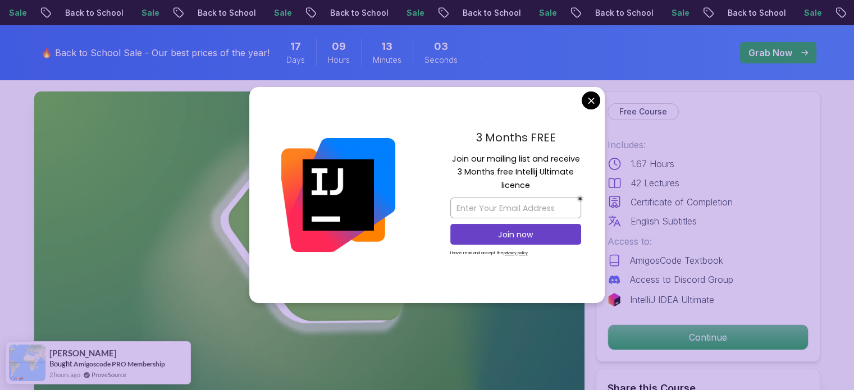
scroll to position [168, 0]
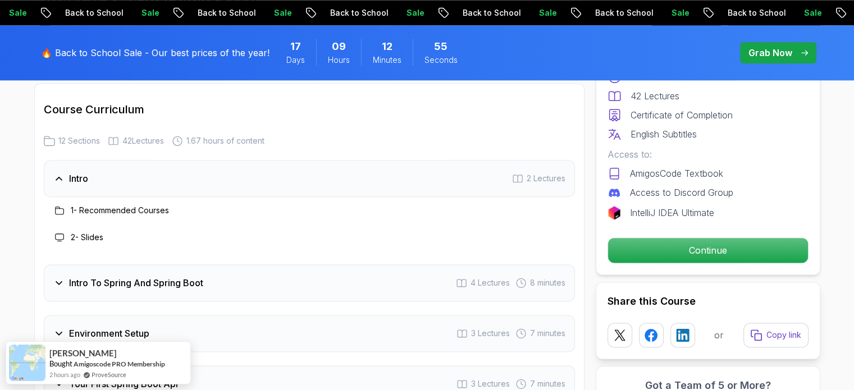
scroll to position [1515, 0]
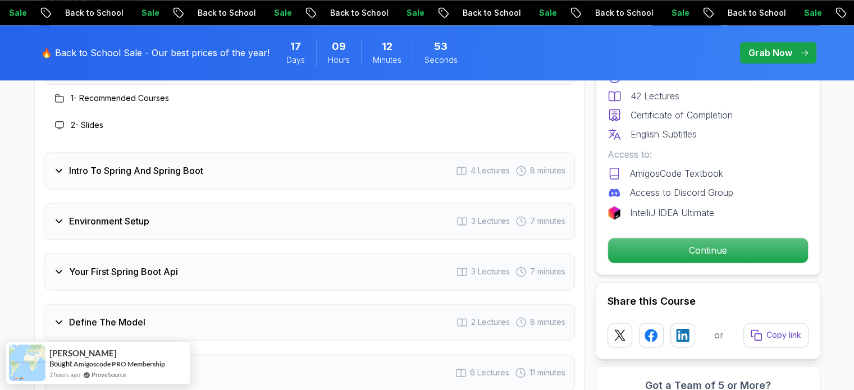
click at [58, 165] on icon at bounding box center [58, 170] width 11 height 11
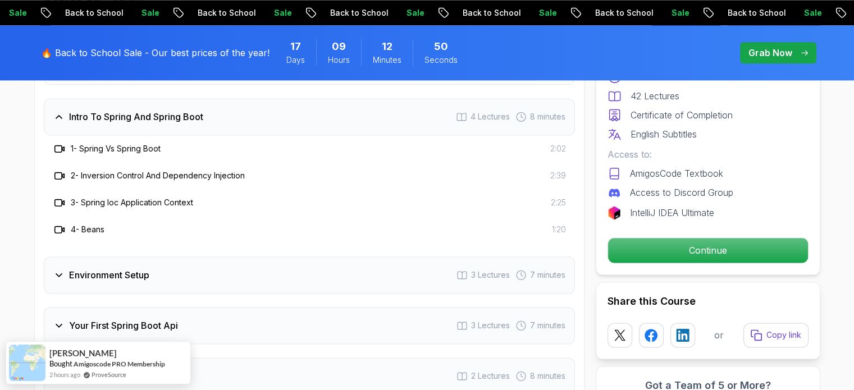
click at [60, 107] on div "Intro To Spring And Spring Boot 4 Lectures 8 minutes" at bounding box center [309, 116] width 531 height 37
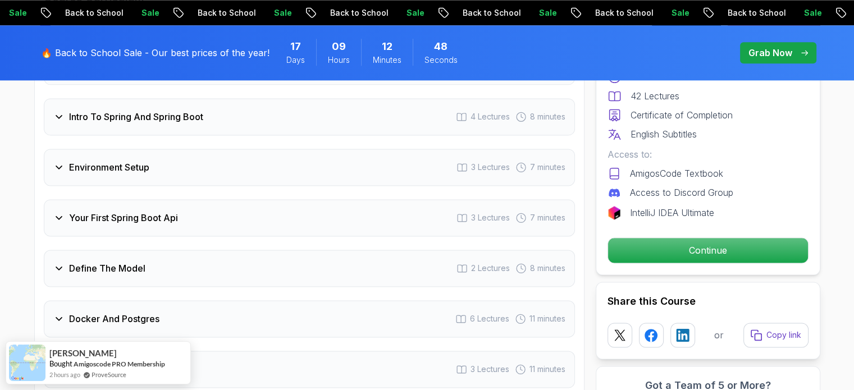
click at [63, 162] on icon at bounding box center [58, 167] width 11 height 11
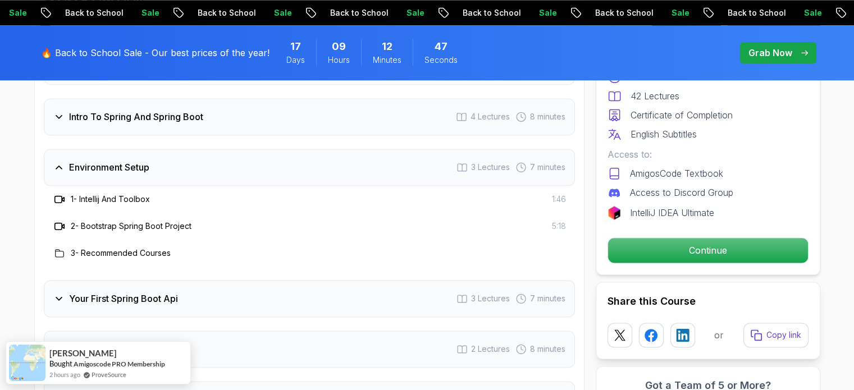
click at [61, 162] on icon at bounding box center [58, 167] width 11 height 11
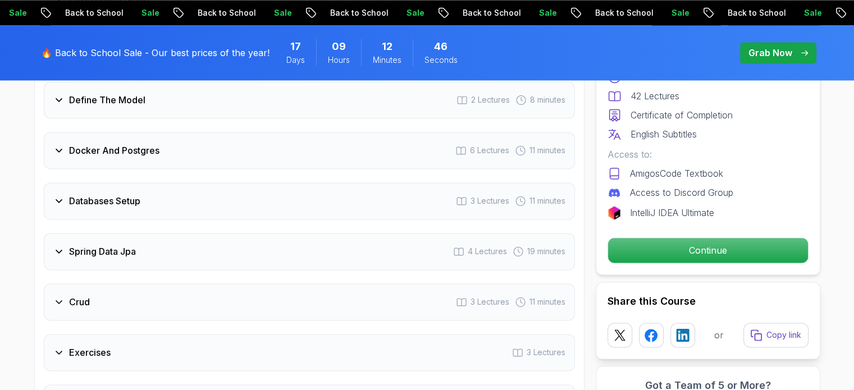
scroll to position [1796, 0]
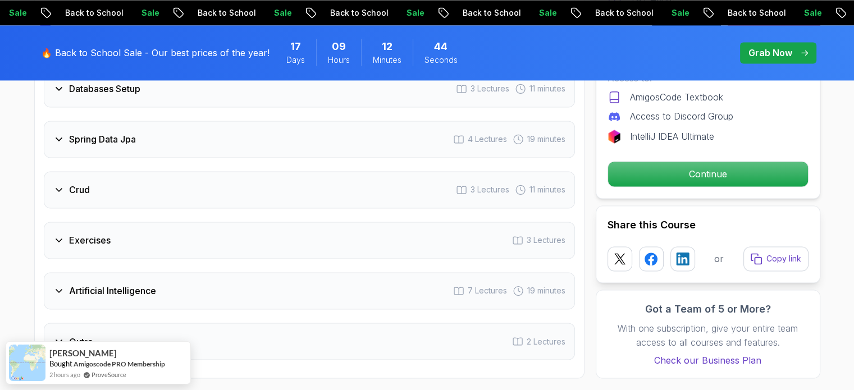
click at [53, 285] on icon at bounding box center [58, 290] width 11 height 11
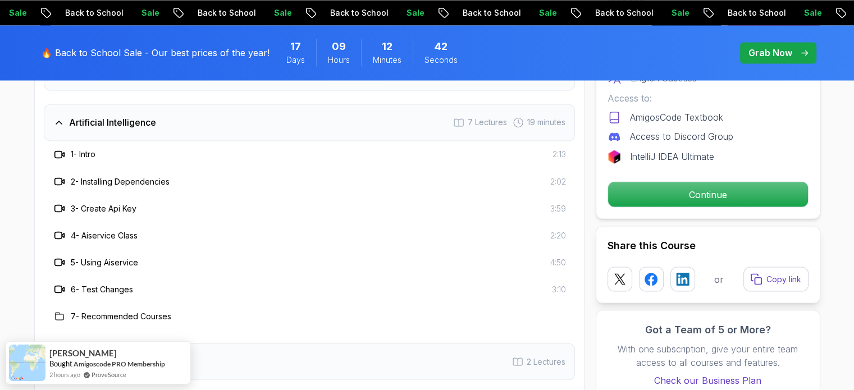
scroll to position [1908, 0]
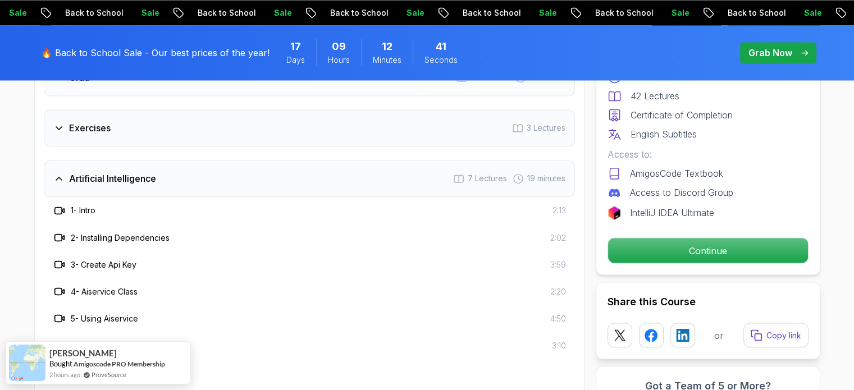
click at [68, 171] on div "Artificial Intelligence 7 Lectures 19 minutes" at bounding box center [309, 178] width 531 height 37
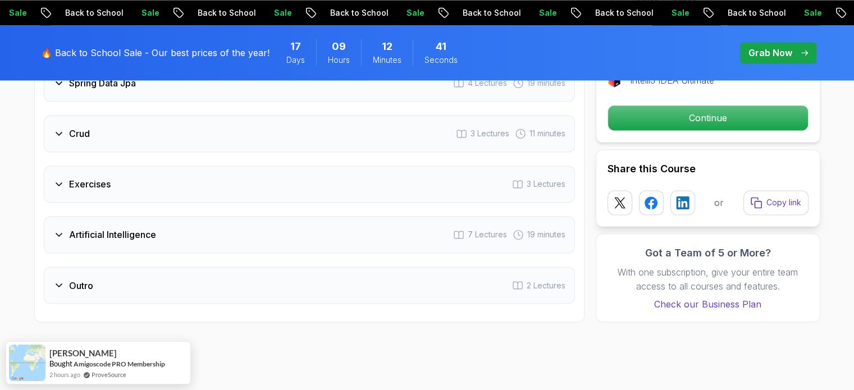
scroll to position [1796, 0]
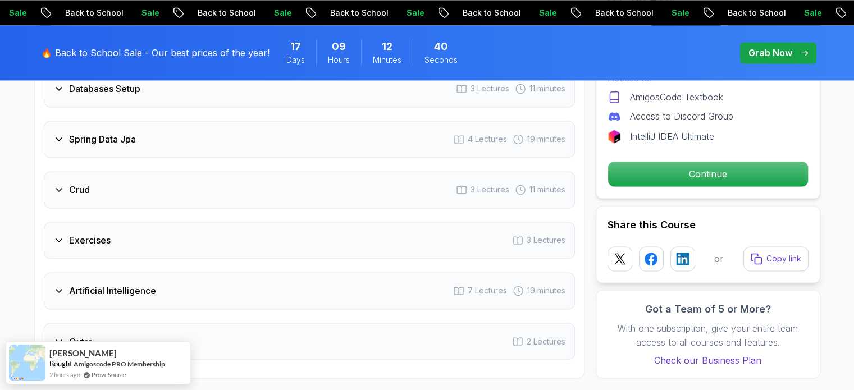
click at [64, 183] on div "Crud" at bounding box center [71, 189] width 36 height 13
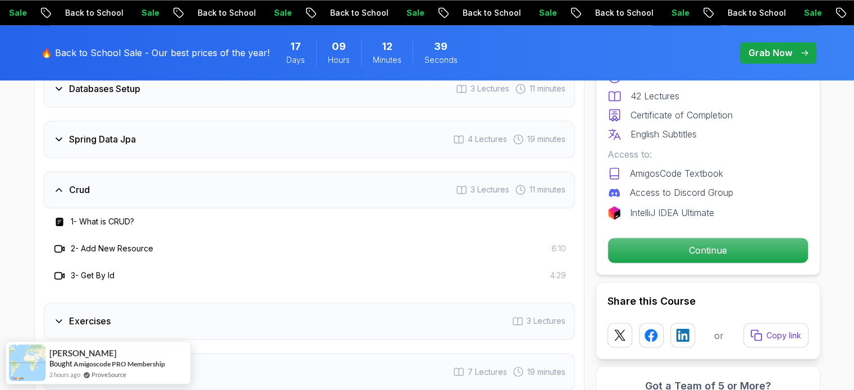
scroll to position [1740, 0]
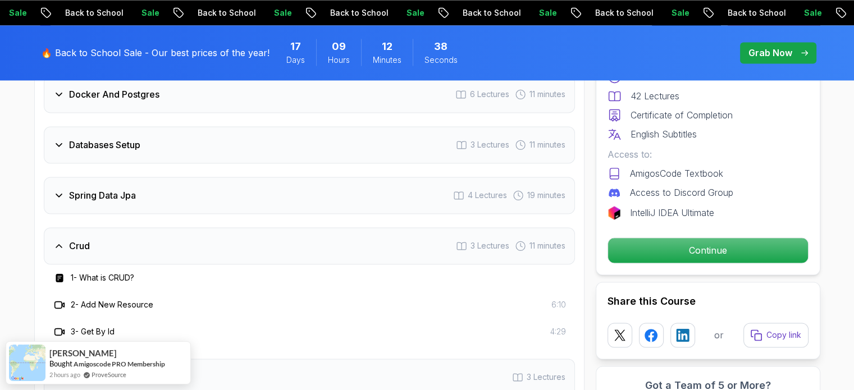
click at [65, 239] on div "Crud" at bounding box center [71, 245] width 36 height 13
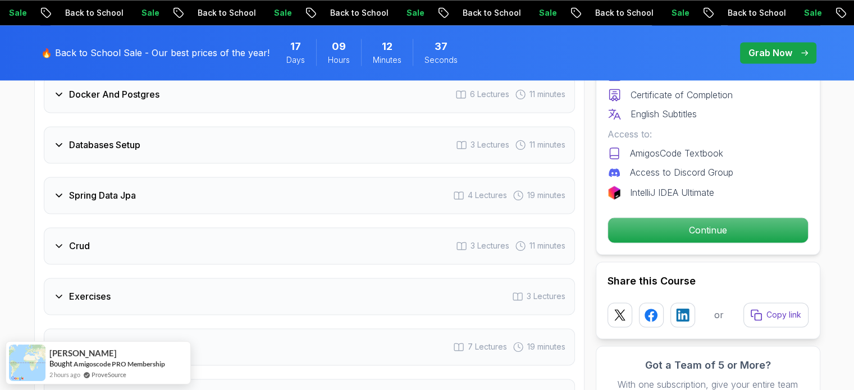
click at [66, 187] on div "Spring Data Jpa 4 Lectures 19 minutes" at bounding box center [309, 195] width 531 height 37
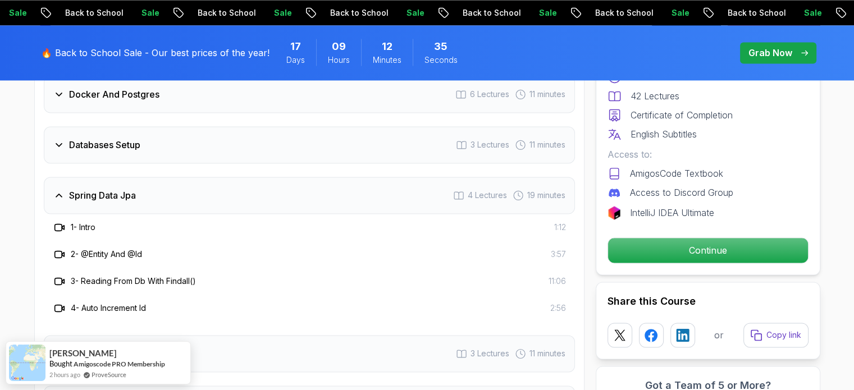
click at [59, 190] on icon at bounding box center [58, 195] width 11 height 11
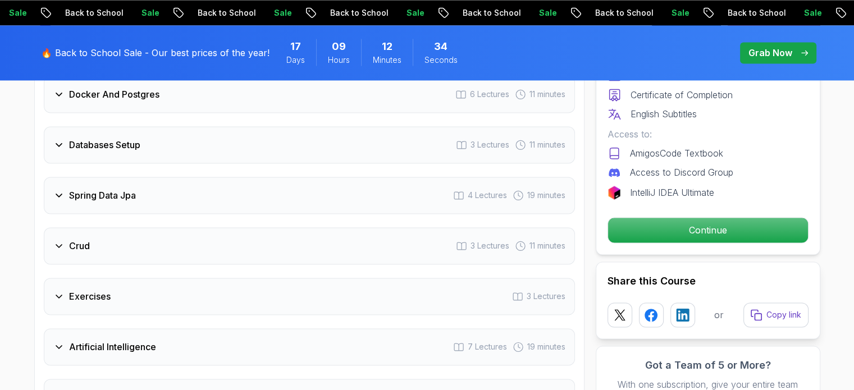
scroll to position [1628, 0]
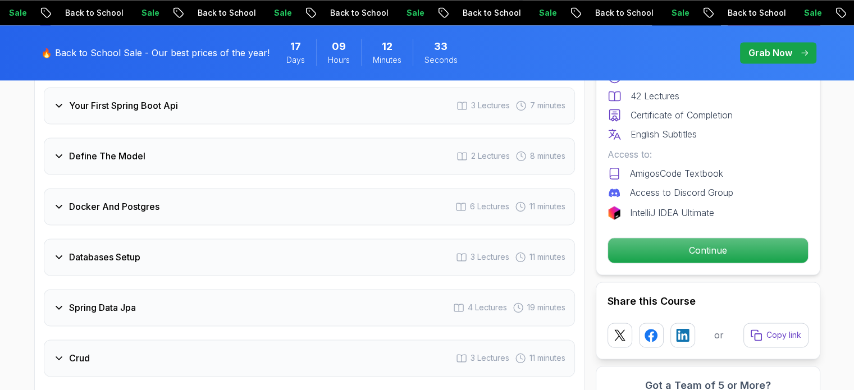
click at [62, 150] on icon at bounding box center [58, 155] width 11 height 11
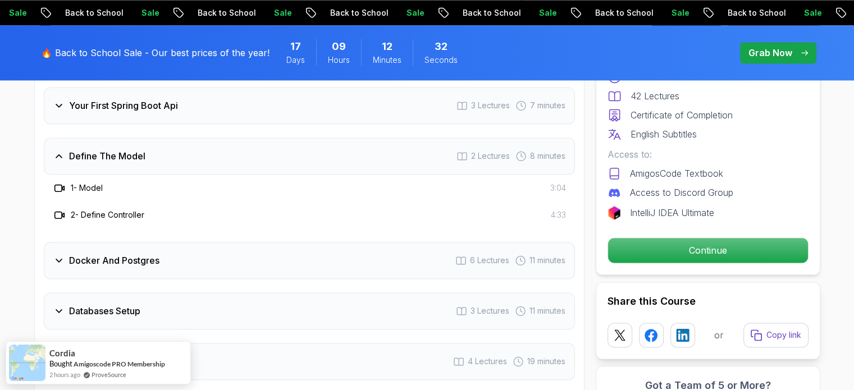
click at [62, 150] on icon at bounding box center [58, 155] width 11 height 11
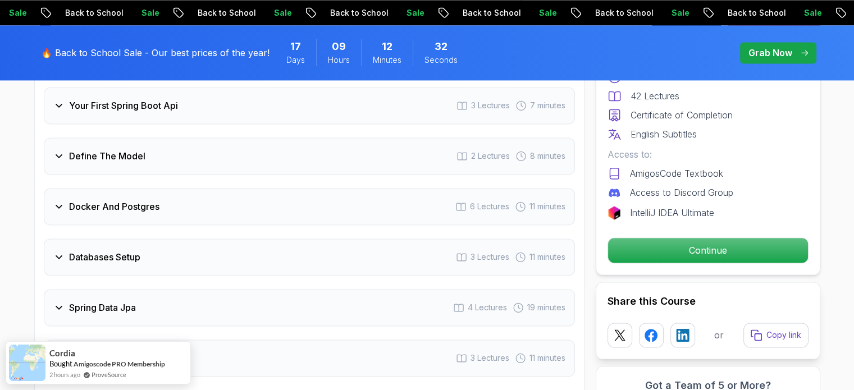
click at [69, 200] on h3 "Docker And Postgres" at bounding box center [114, 206] width 90 height 13
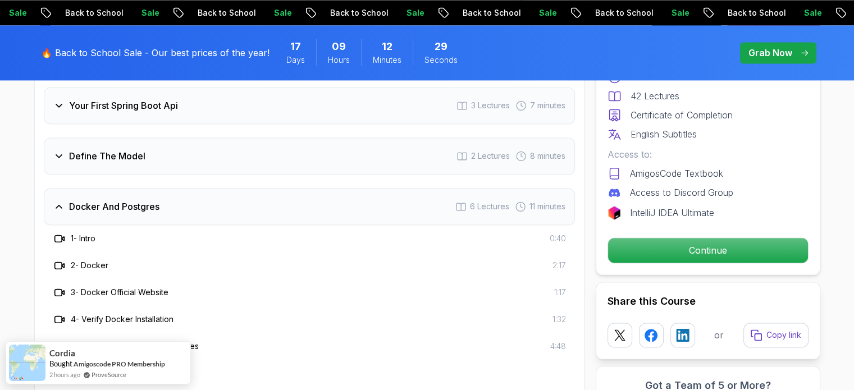
click at [69, 200] on h3 "Docker And Postgres" at bounding box center [114, 206] width 90 height 13
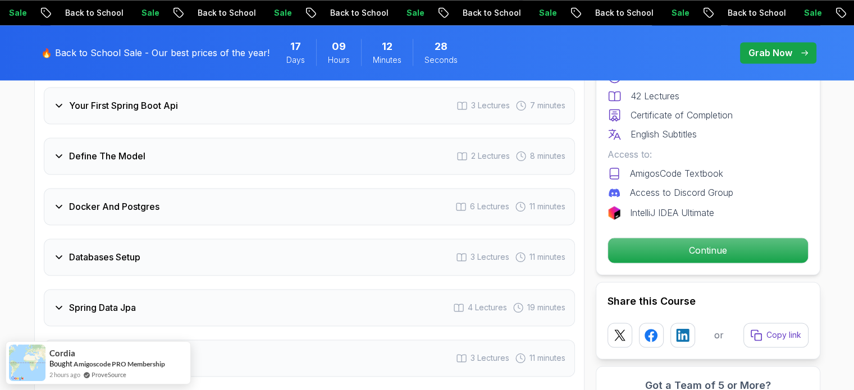
click at [54, 251] on icon at bounding box center [58, 256] width 11 height 11
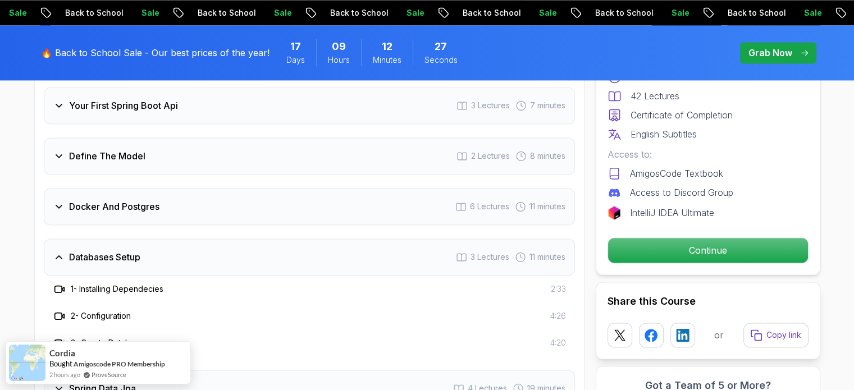
scroll to position [1740, 0]
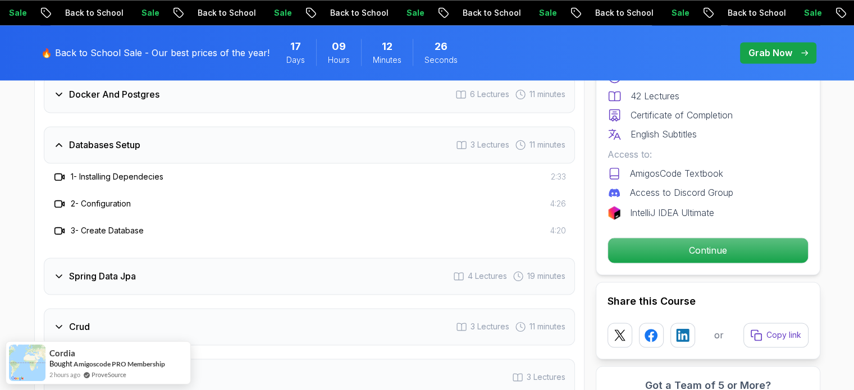
click at [61, 138] on div "Databases Setup" at bounding box center [96, 144] width 87 height 13
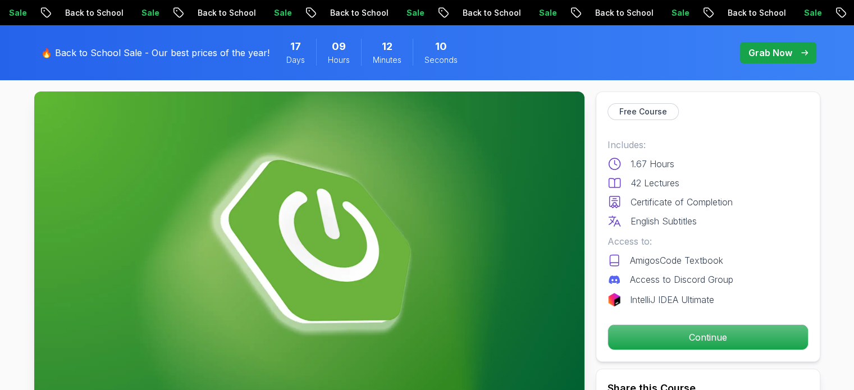
scroll to position [0, 0]
